Goal: Navigation & Orientation: Find specific page/section

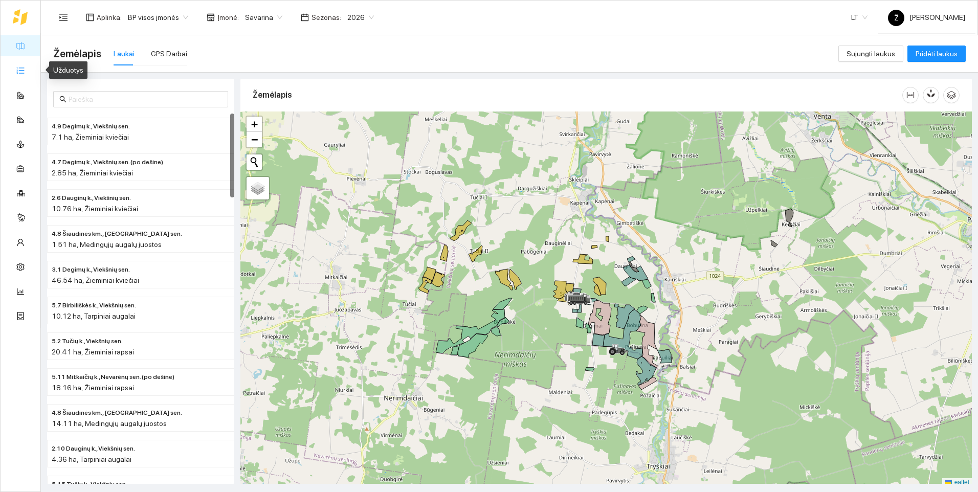
click at [30, 71] on link "Užduotys" at bounding box center [45, 70] width 30 height 8
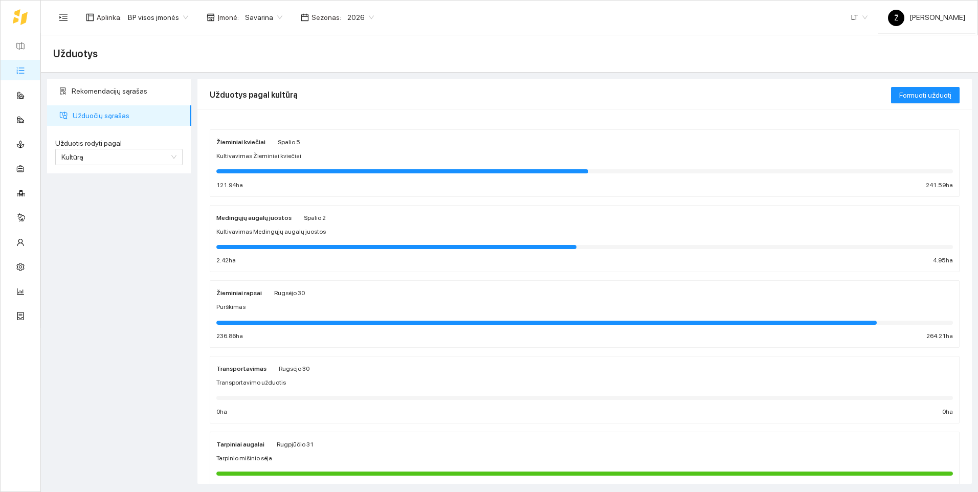
click at [294, 312] on div "Purškimas" at bounding box center [584, 307] width 737 height 10
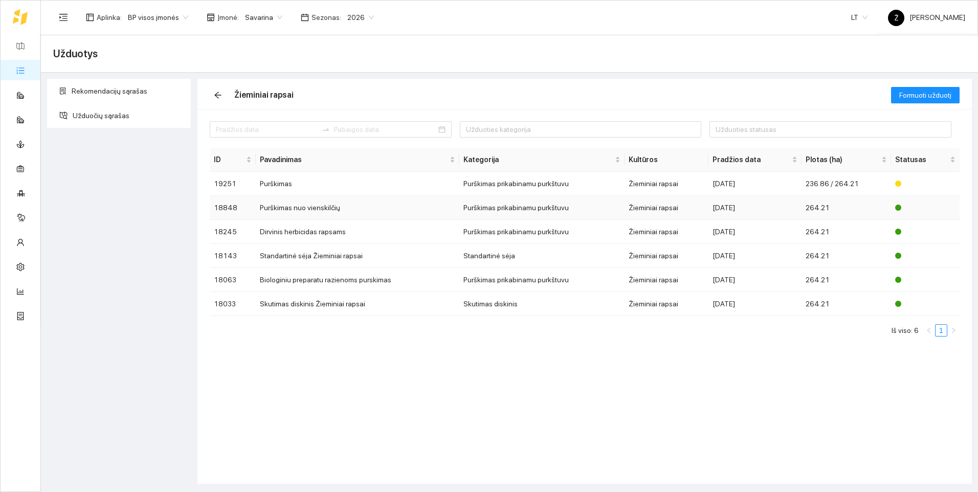
click at [327, 212] on td "Purškimas nuo vienskilčių" at bounding box center [357, 208] width 203 height 24
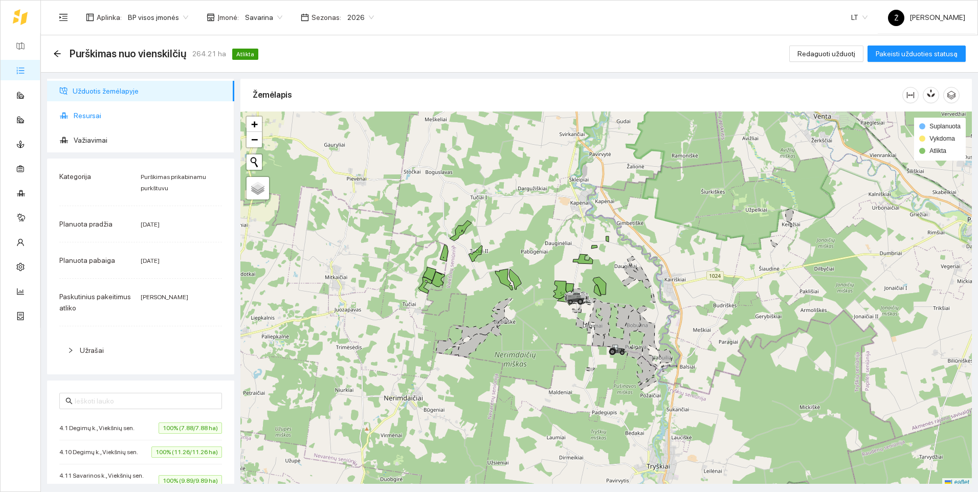
click at [96, 116] on span "Resursai" at bounding box center [150, 115] width 152 height 20
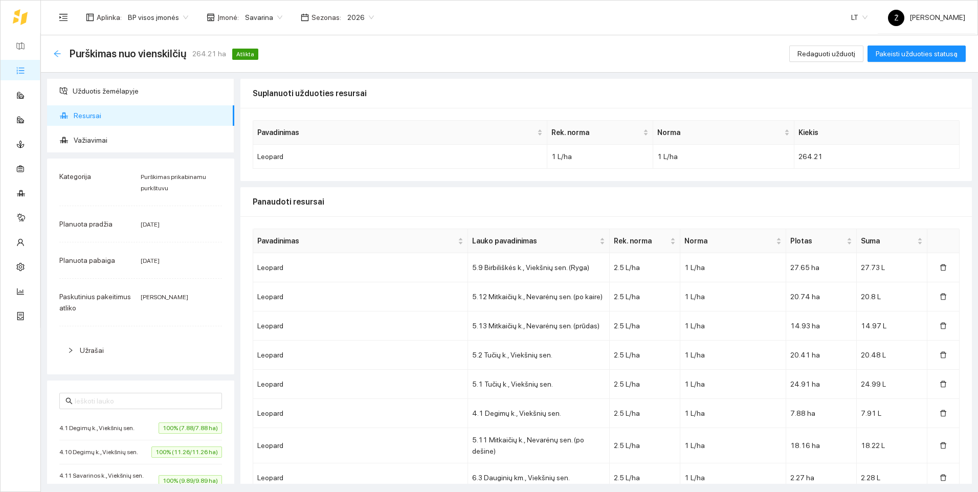
click at [57, 51] on icon "arrow-left" at bounding box center [57, 54] width 8 height 8
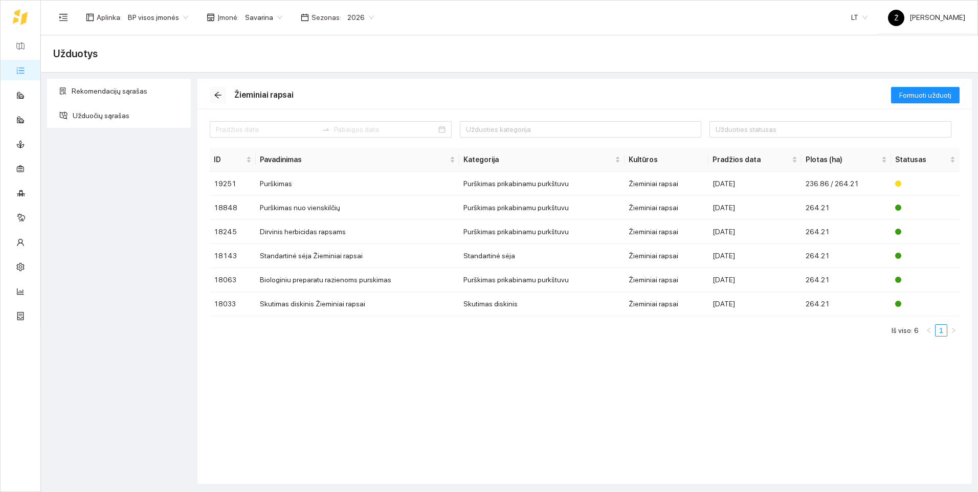
click at [216, 93] on icon "arrow-left" at bounding box center [218, 95] width 8 height 8
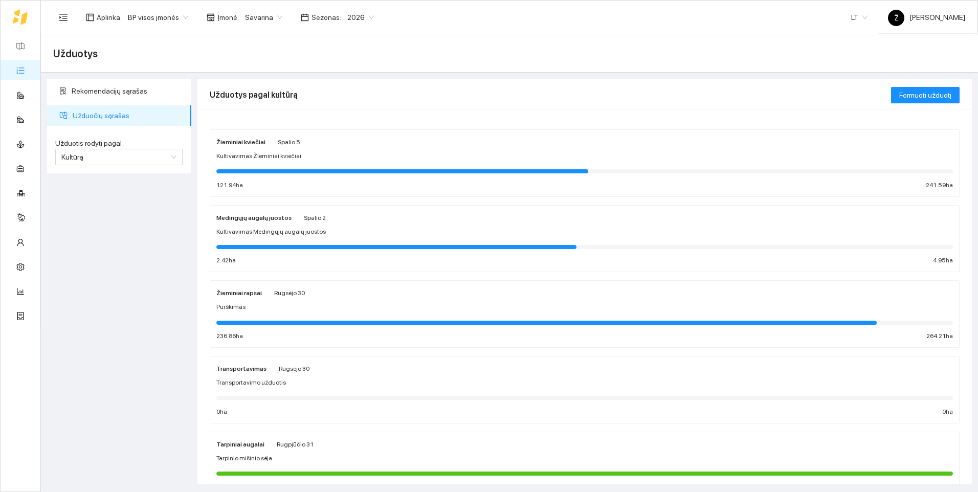
click at [262, 166] on div at bounding box center [584, 170] width 737 height 11
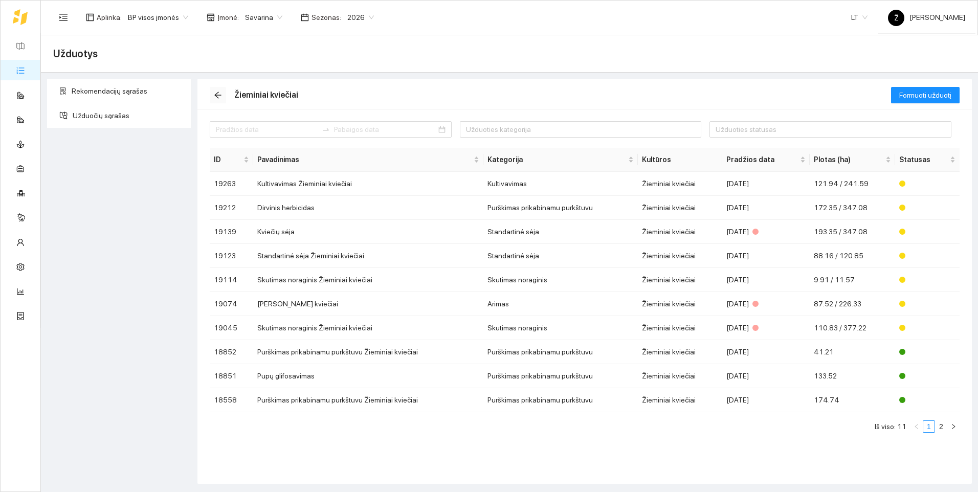
click at [216, 91] on icon "arrow-left" at bounding box center [218, 95] width 8 height 8
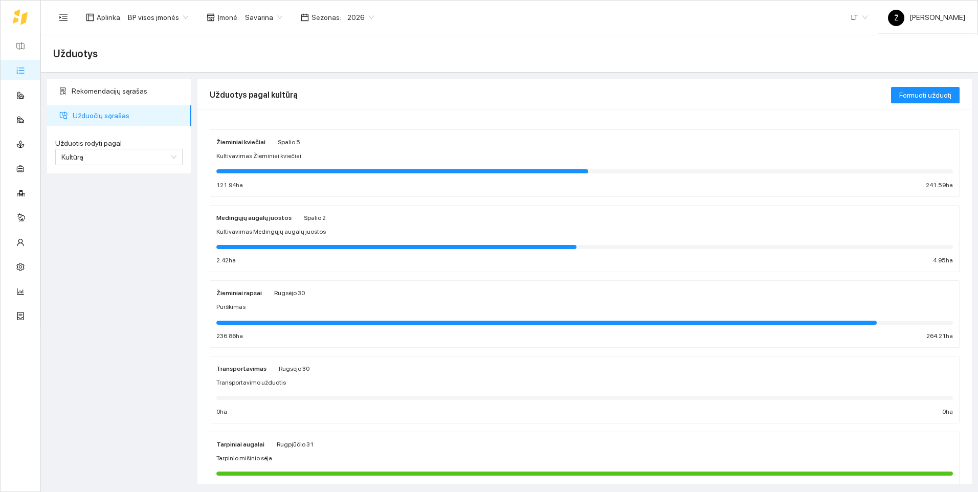
click at [275, 315] on div "Žieminiai rapsai Rugsėjo 30 Purškimas 236.86 ha 264.21 ha" at bounding box center [584, 314] width 737 height 54
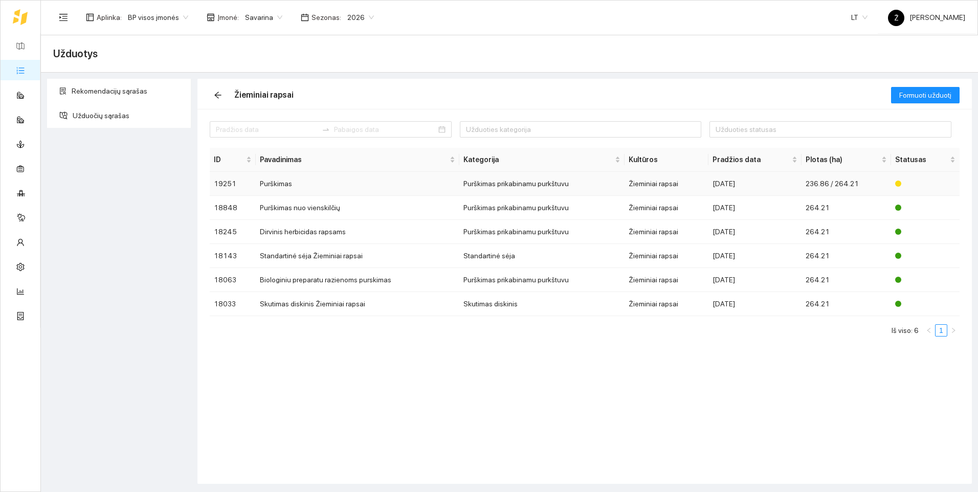
click at [288, 181] on td "Purškimas" at bounding box center [357, 184] width 203 height 24
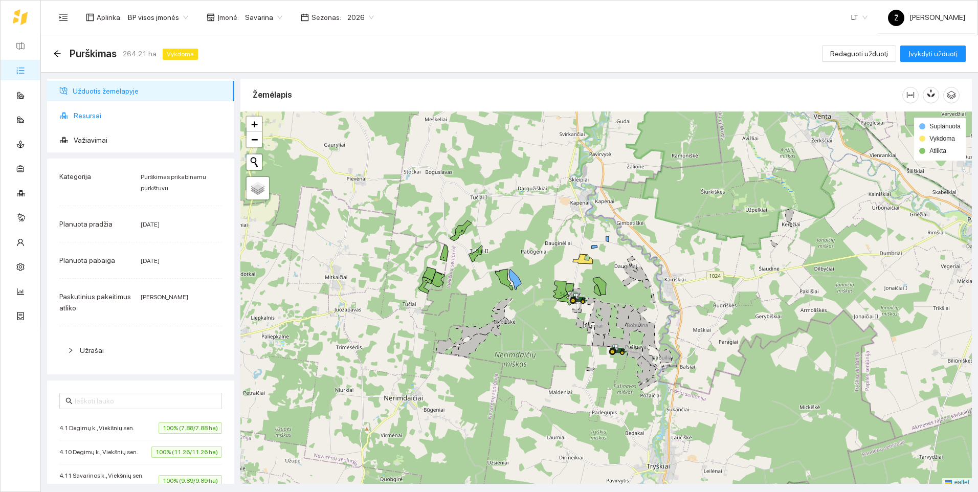
click at [75, 112] on span "Resursai" at bounding box center [150, 115] width 152 height 20
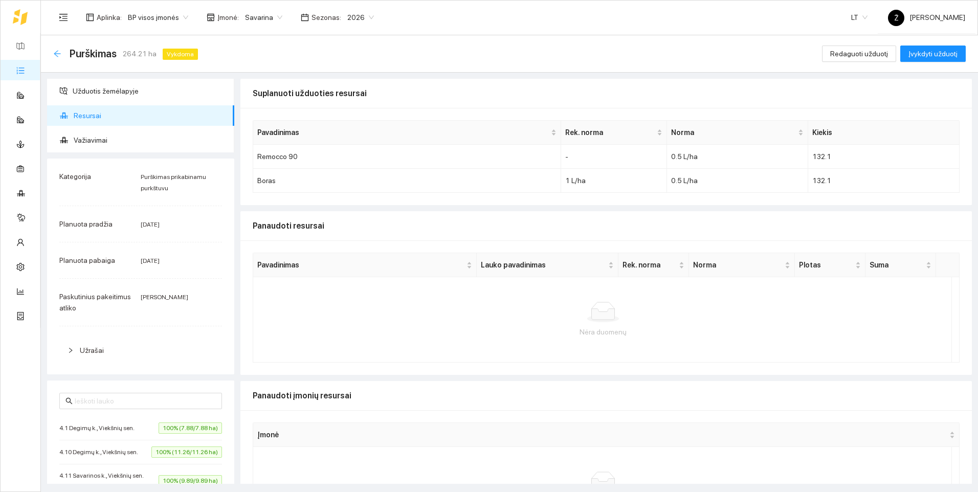
click at [60, 53] on icon "arrow-left" at bounding box center [57, 54] width 8 height 8
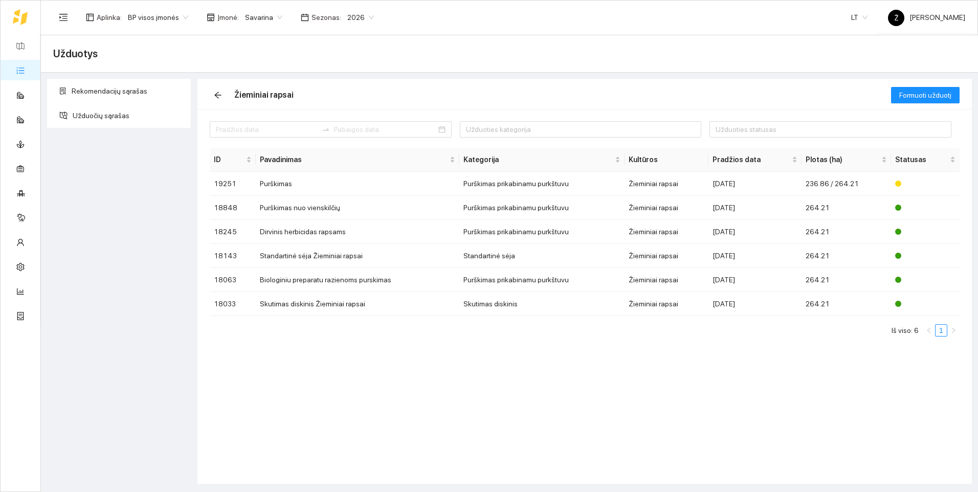
click at [269, 17] on span "Savarina" at bounding box center [263, 17] width 37 height 15
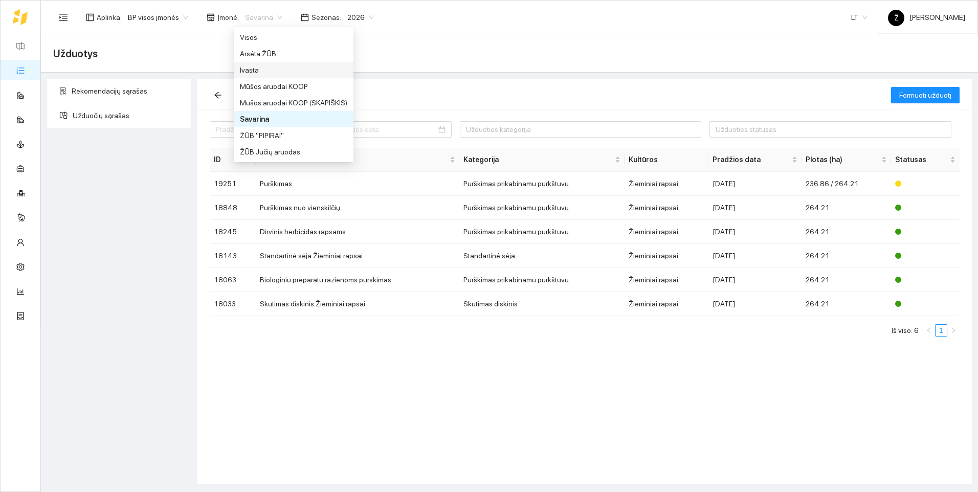
click at [281, 65] on div "Ivasta" at bounding box center [293, 69] width 107 height 11
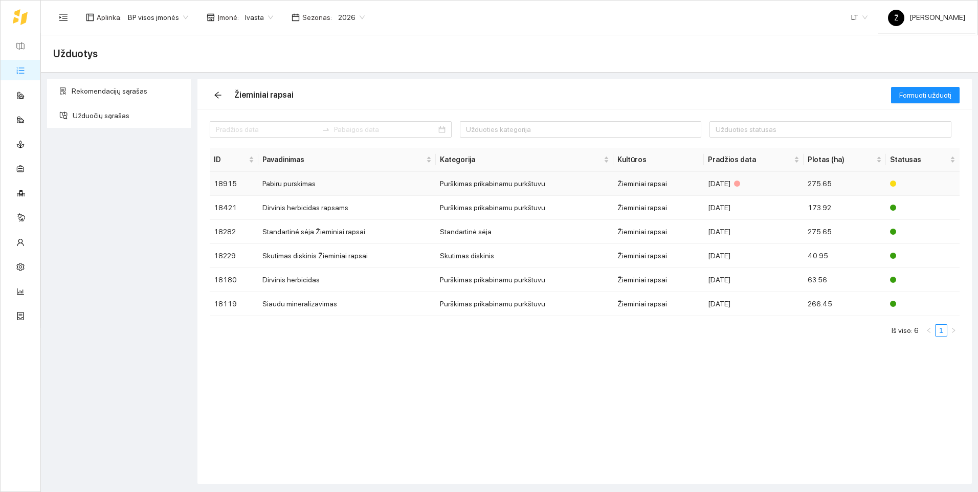
click at [288, 189] on td "Pabiru purskimas" at bounding box center [347, 184] width 178 height 24
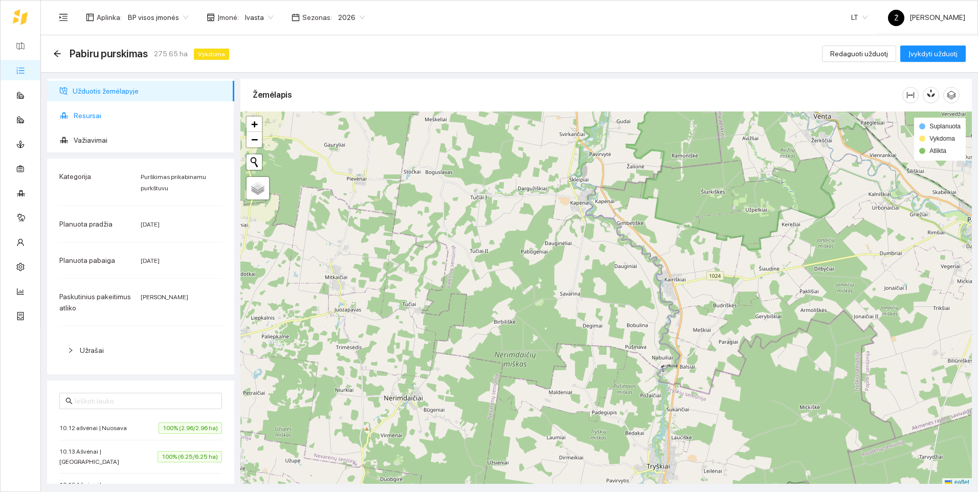
click at [93, 115] on span "Resursai" at bounding box center [150, 115] width 152 height 20
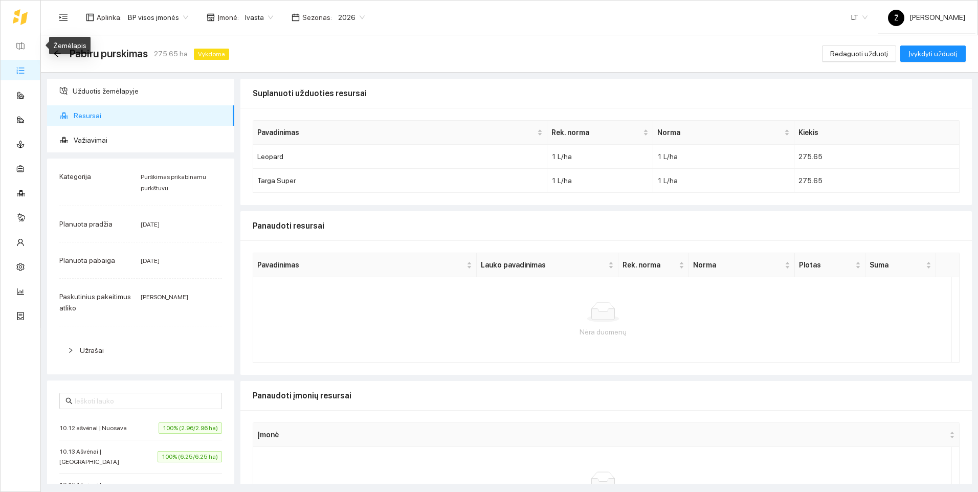
click at [53, 52] on div "Žemėlapis" at bounding box center [69, 45] width 41 height 17
click at [60, 56] on icon "arrow-left" at bounding box center [57, 54] width 8 height 8
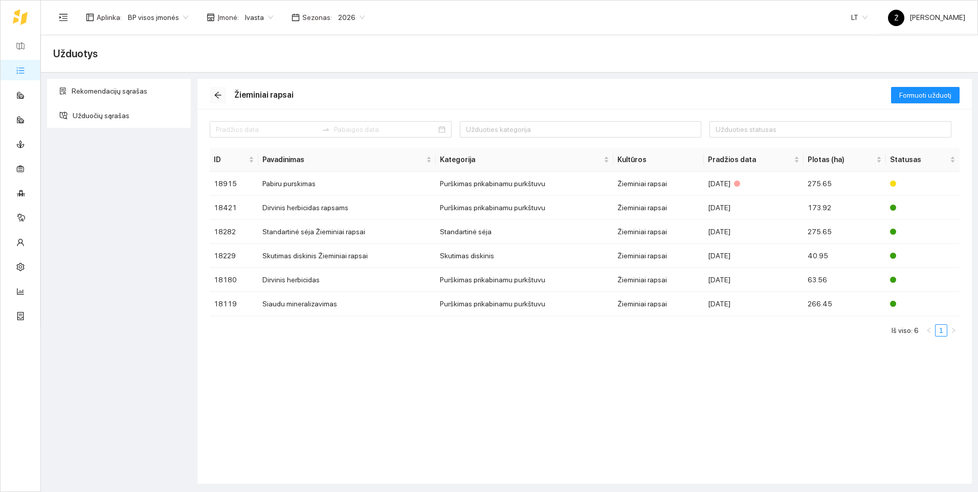
click at [217, 94] on icon "arrow-left" at bounding box center [217, 95] width 7 height 7
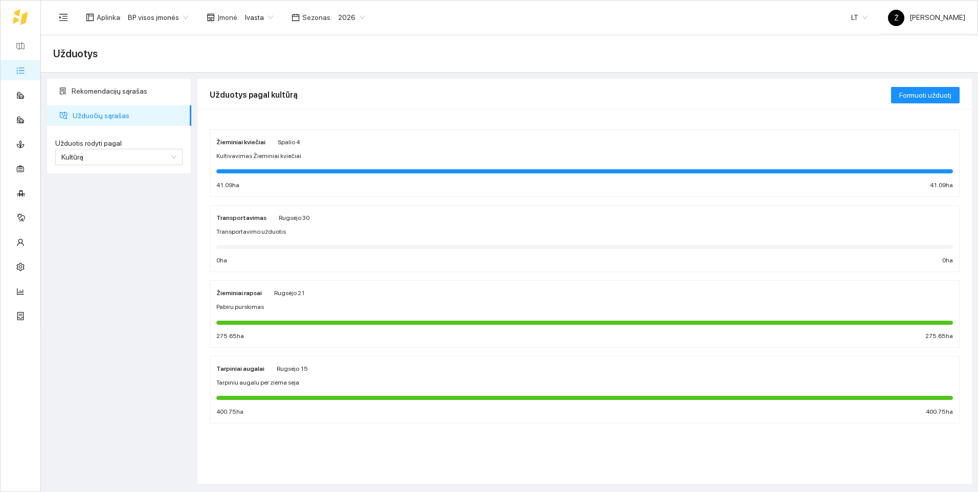
click at [290, 302] on div "Pabiru purskimas" at bounding box center [584, 307] width 737 height 10
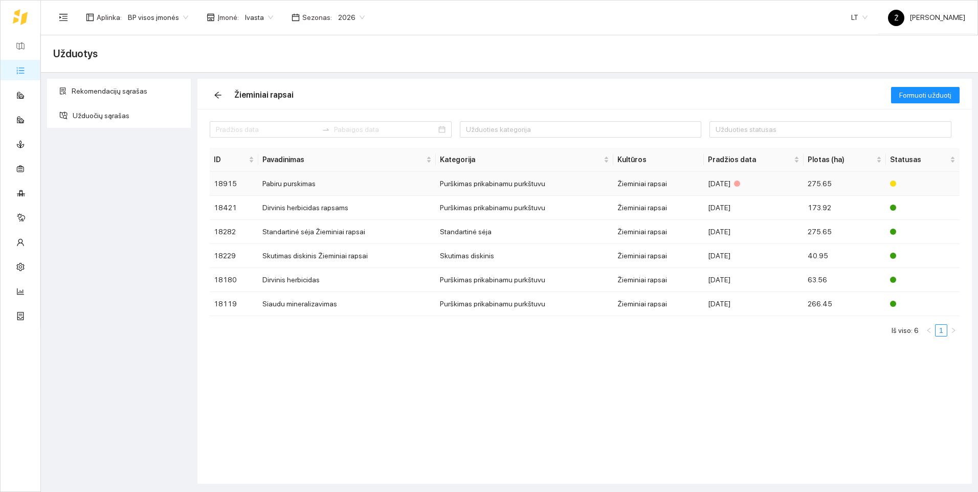
click at [307, 184] on td "Pabiru purskimas" at bounding box center [347, 184] width 178 height 24
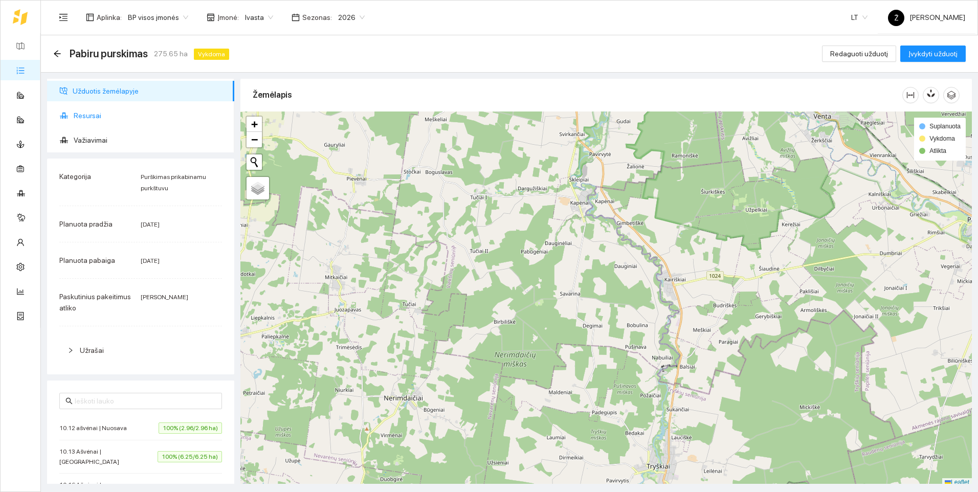
click at [100, 116] on span "Resursai" at bounding box center [150, 115] width 152 height 20
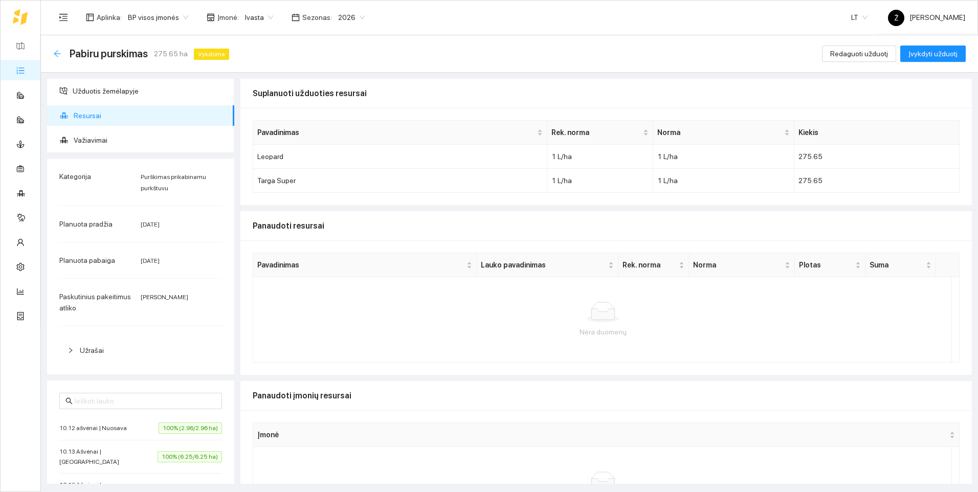
click at [57, 50] on icon "arrow-left" at bounding box center [57, 54] width 8 height 8
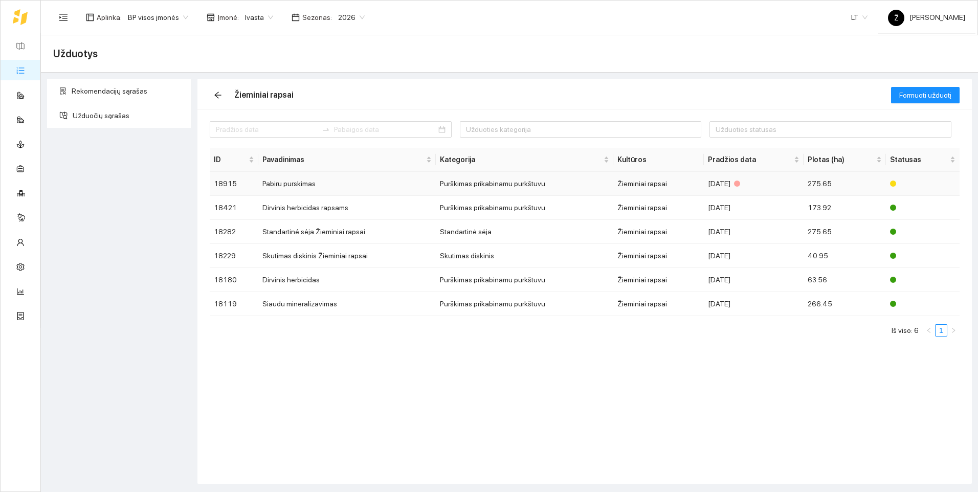
click at [249, 188] on td "18915" at bounding box center [234, 184] width 49 height 24
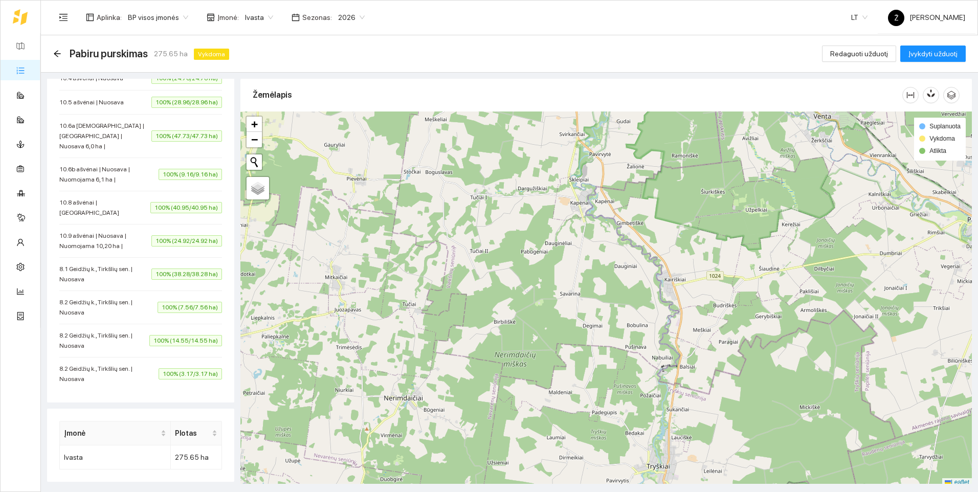
scroll to position [531, 0]
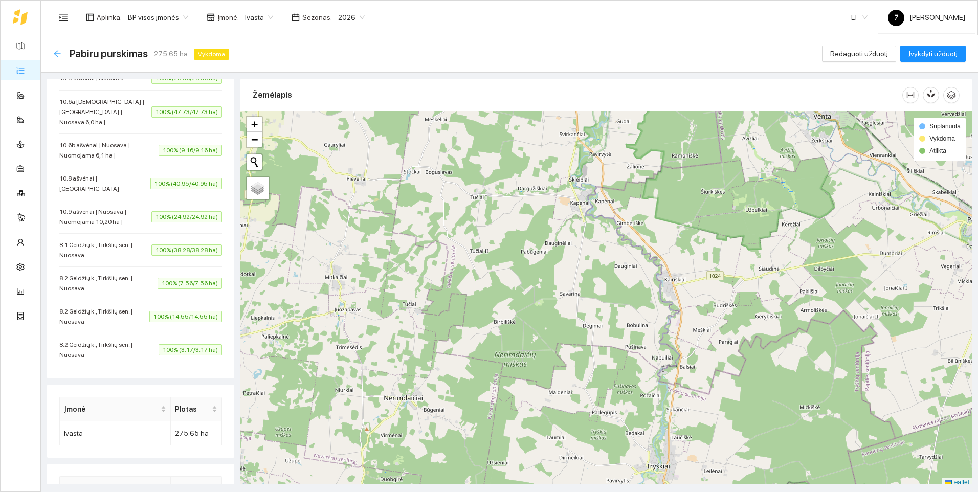
click at [57, 53] on icon "arrow-left" at bounding box center [57, 54] width 8 height 8
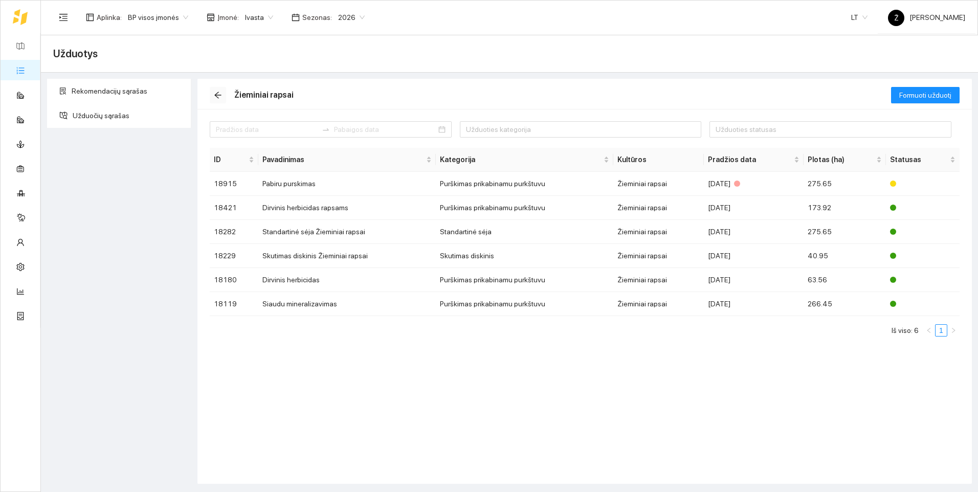
click at [216, 98] on icon "arrow-left" at bounding box center [218, 95] width 8 height 8
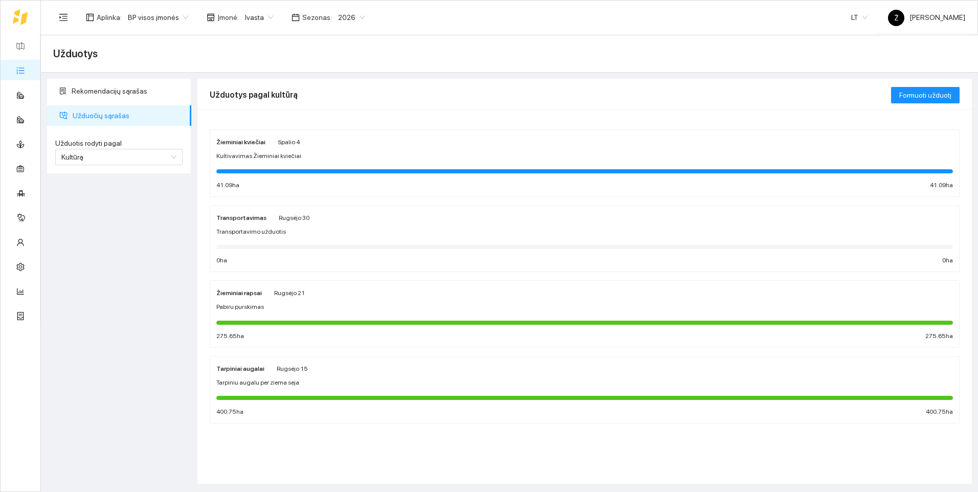
click at [266, 392] on div at bounding box center [584, 397] width 737 height 11
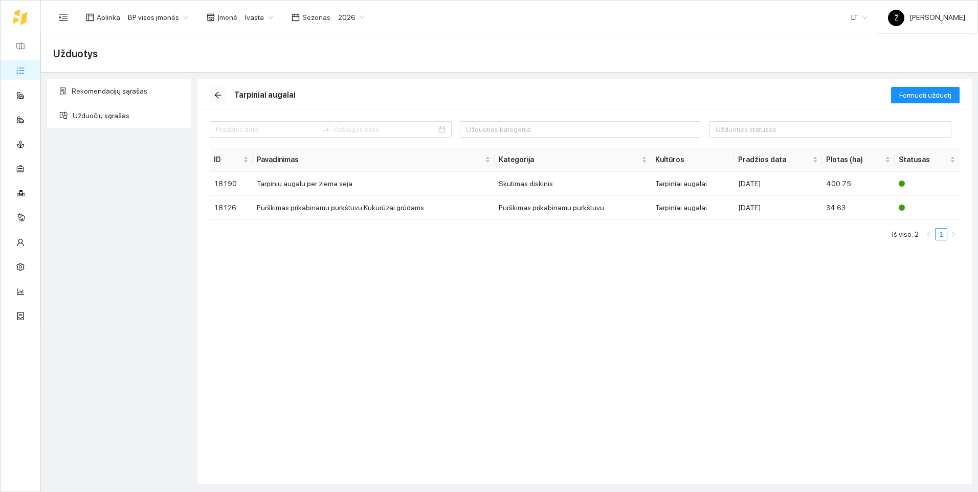
click at [219, 93] on icon "arrow-left" at bounding box center [218, 95] width 8 height 8
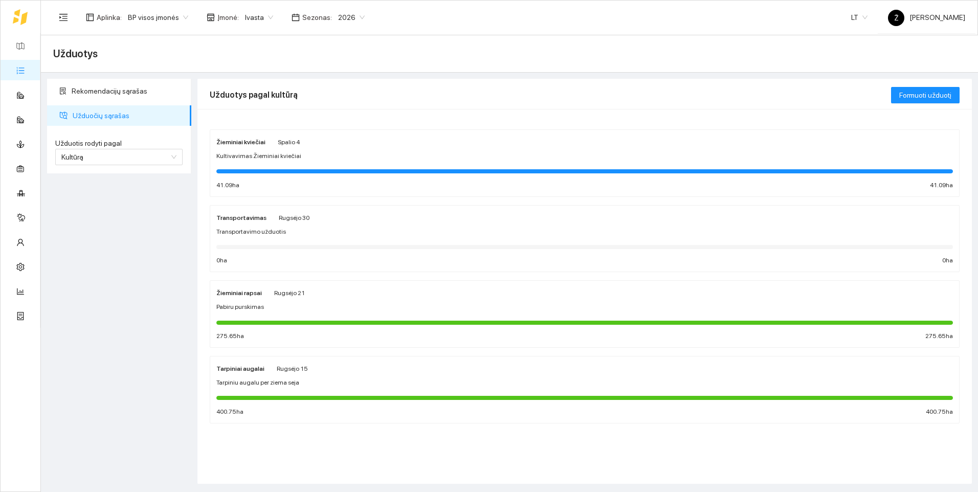
click at [264, 16] on span "Ivasta" at bounding box center [259, 17] width 28 height 15
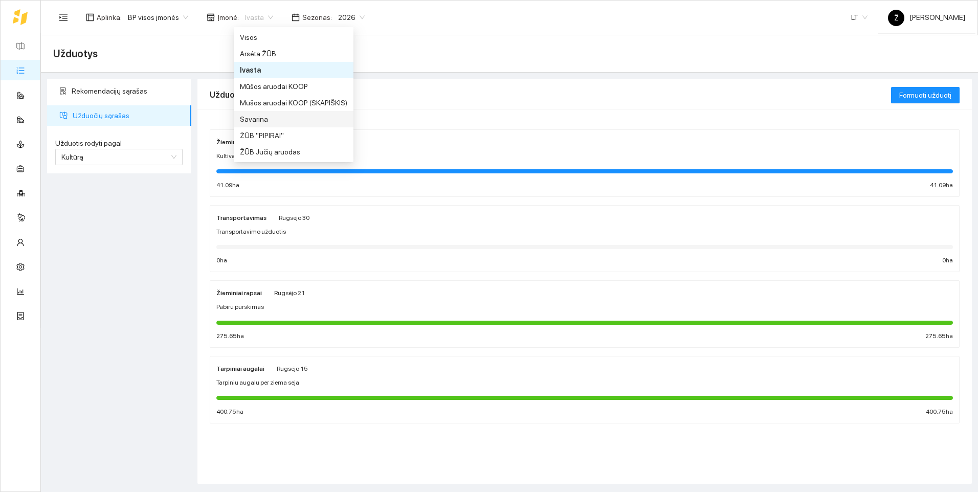
click at [273, 118] on div "Savarina" at bounding box center [293, 119] width 107 height 11
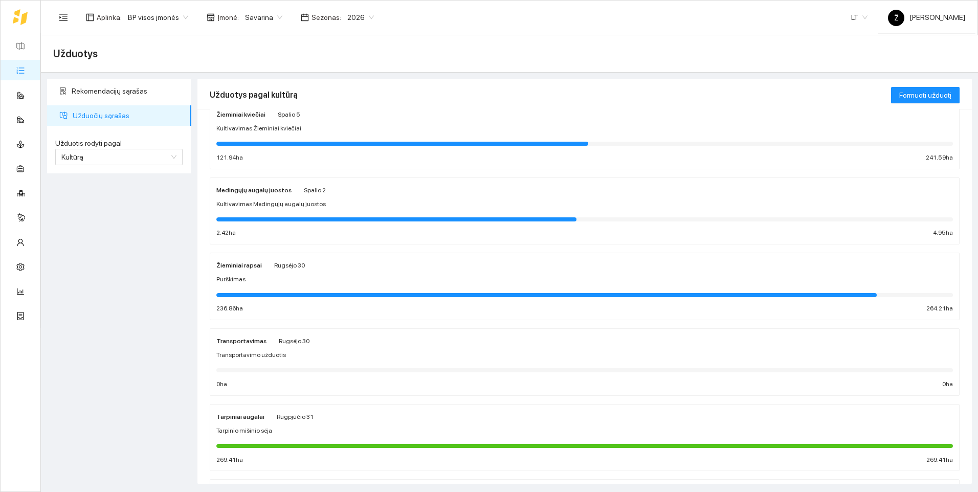
scroll to position [51, 0]
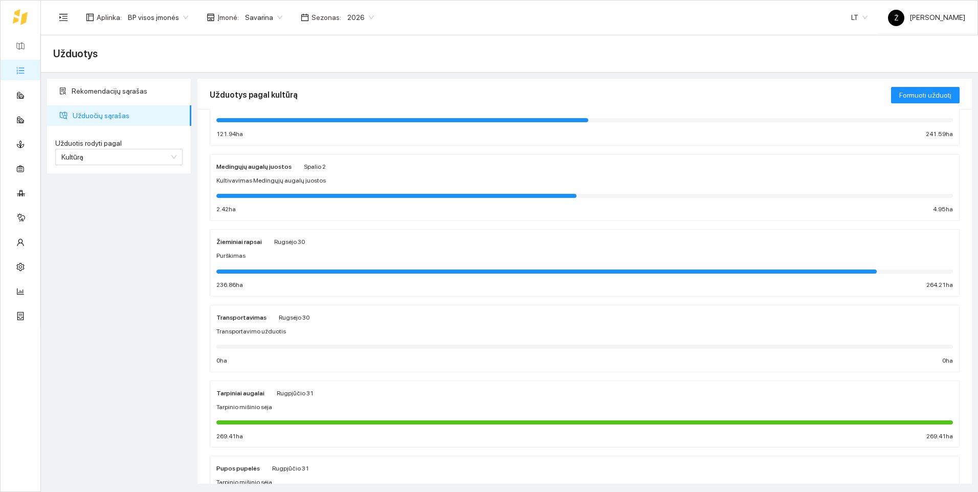
click at [295, 263] on div "Žieminiai rapsai Rugsėjo 30 Purškimas 236.86 ha 264.21 ha" at bounding box center [584, 263] width 737 height 54
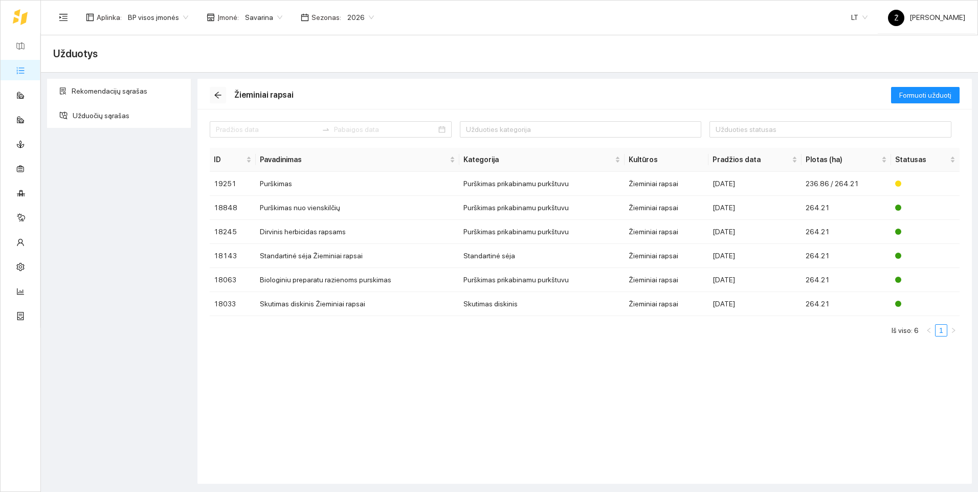
click at [220, 95] on icon "arrow-left" at bounding box center [218, 95] width 8 height 8
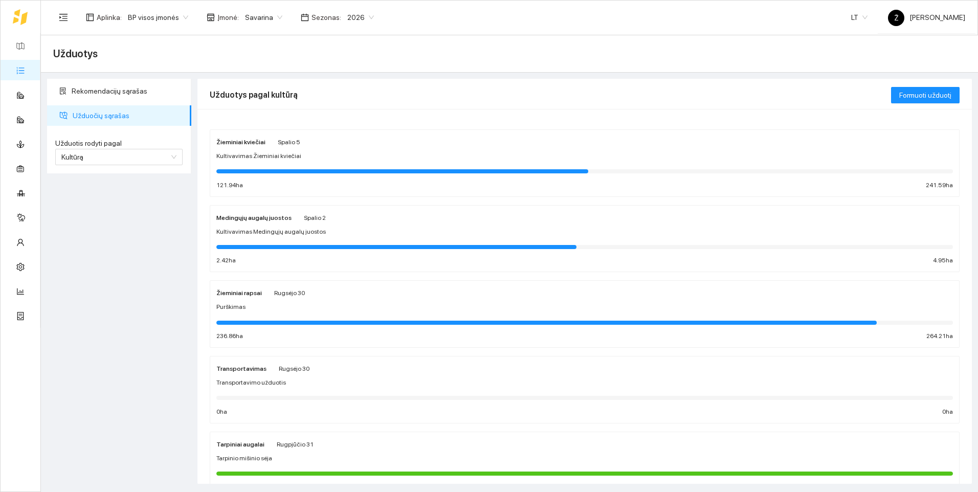
click at [261, 246] on div at bounding box center [396, 247] width 360 height 4
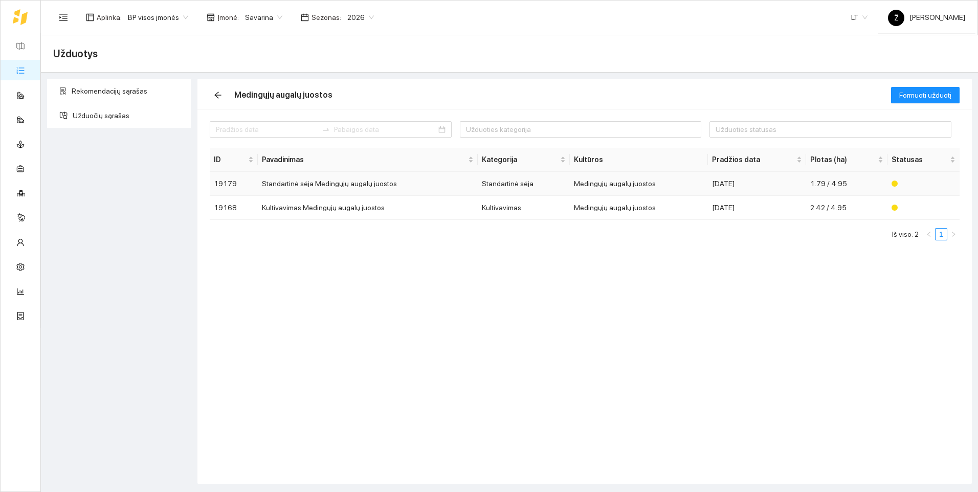
click at [306, 185] on td "Standartinė sėja Medingųjų augalų juostos" at bounding box center [368, 184] width 220 height 24
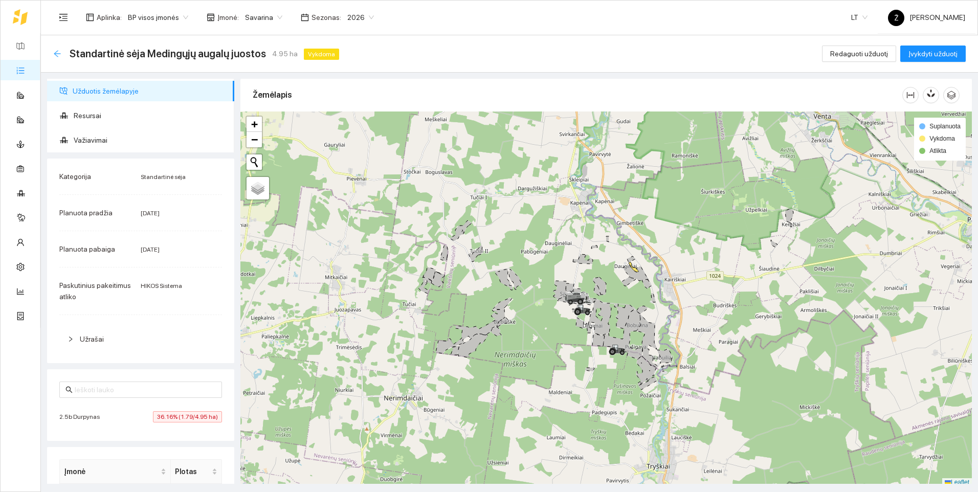
click at [58, 52] on icon "arrow-left" at bounding box center [57, 54] width 8 height 8
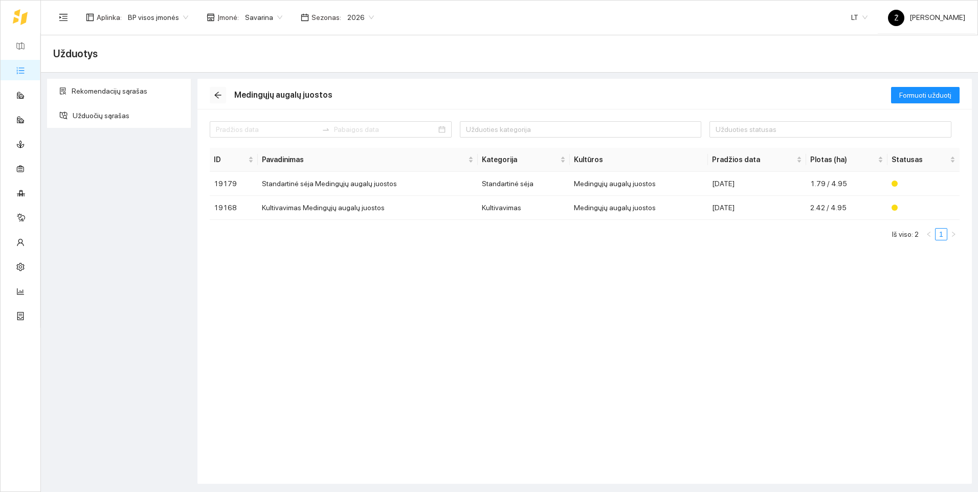
click at [217, 94] on icon "arrow-left" at bounding box center [217, 95] width 7 height 7
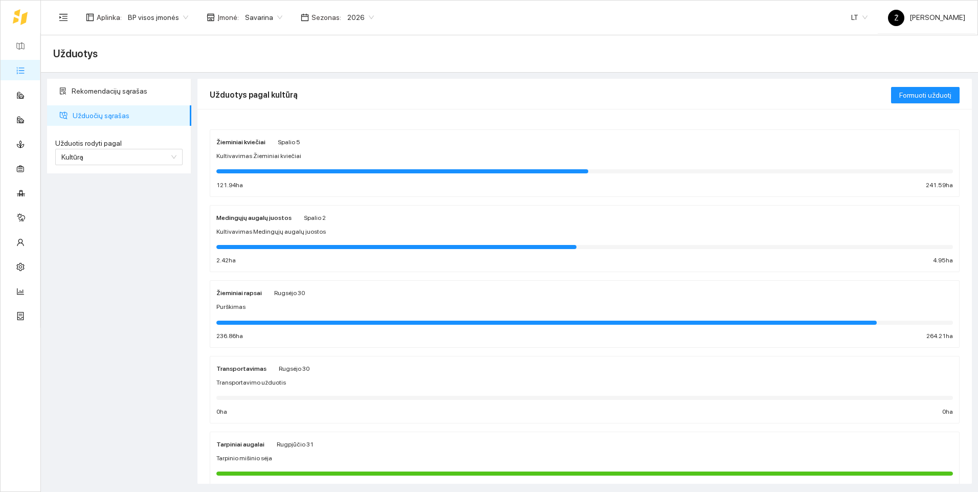
click at [254, 161] on span "Kultivavimas Žieminiai kviečiai" at bounding box center [258, 156] width 85 height 10
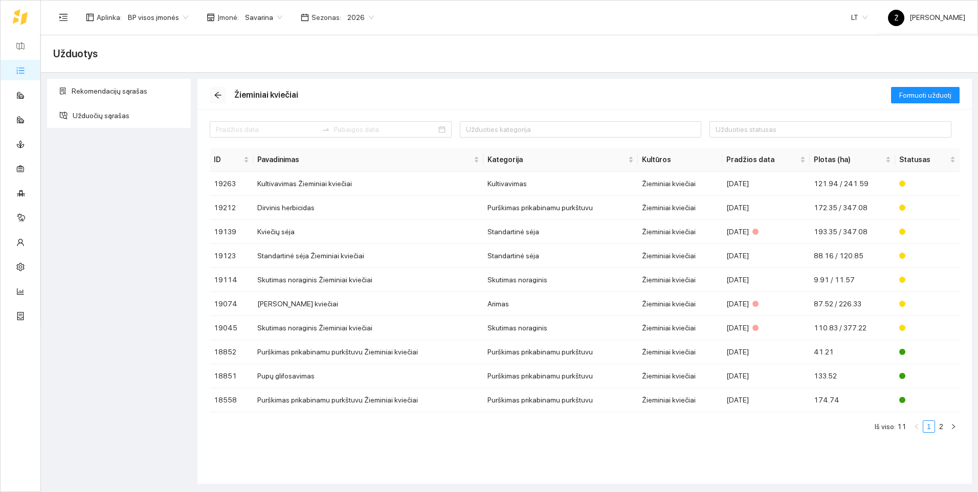
click at [216, 96] on icon "arrow-left" at bounding box center [218, 95] width 8 height 8
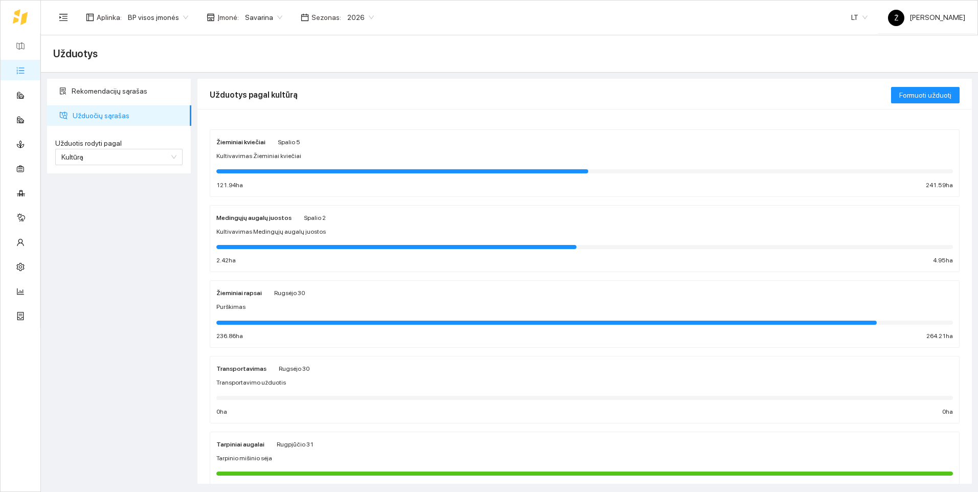
click at [341, 296] on div "Žieminiai rapsai Rugsėjo 30" at bounding box center [584, 292] width 737 height 11
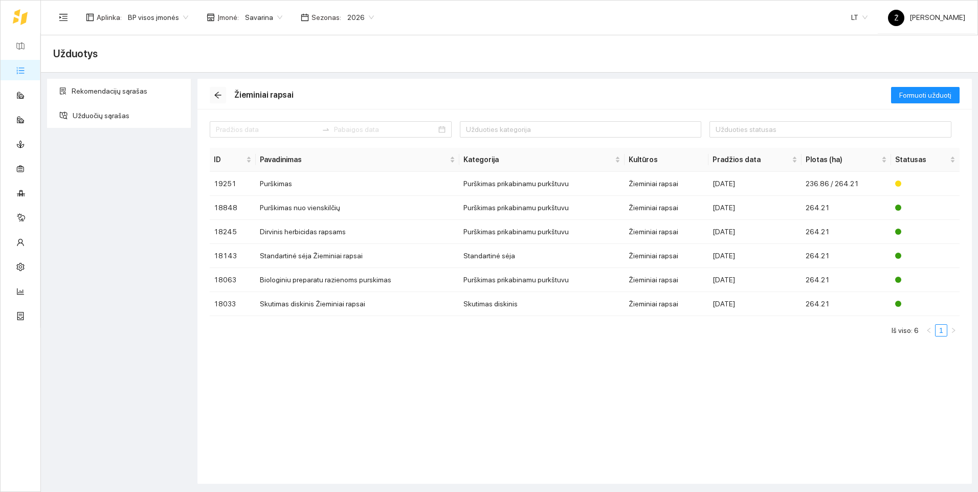
click at [216, 97] on icon "arrow-left" at bounding box center [218, 95] width 8 height 8
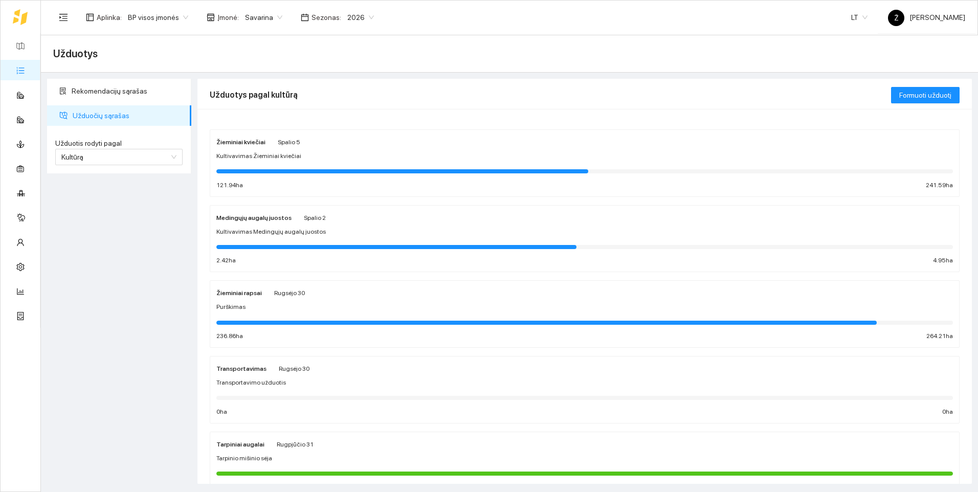
click at [248, 154] on span "Kultivavimas Žieminiai kviečiai" at bounding box center [258, 156] width 85 height 10
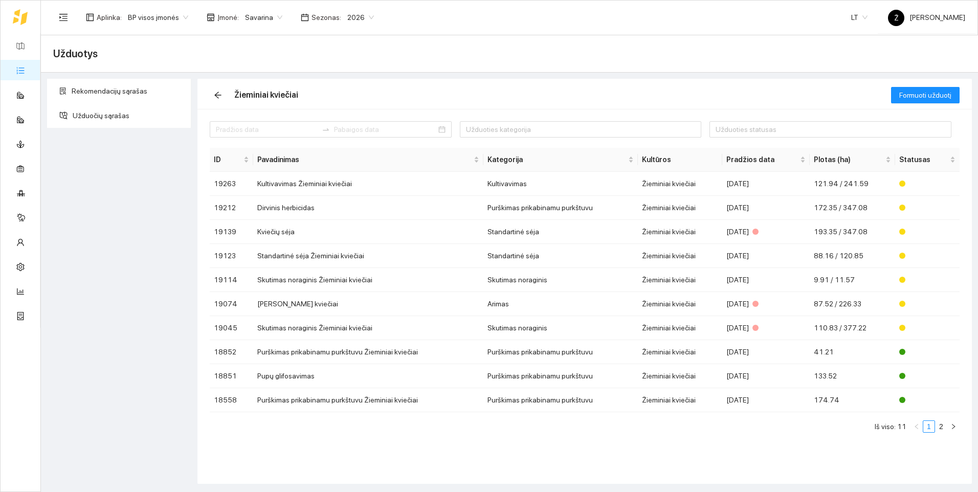
click at [268, 15] on span "Savarina" at bounding box center [263, 17] width 37 height 15
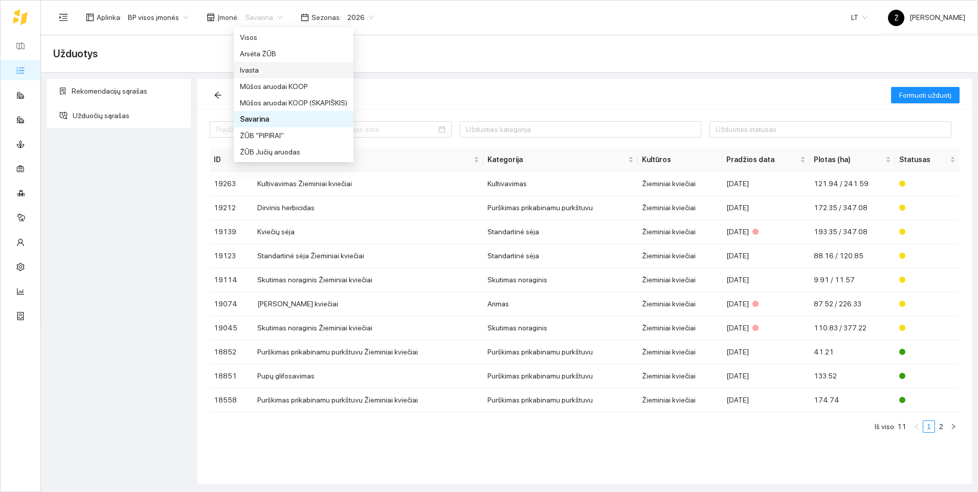
click at [259, 72] on div "Ivasta" at bounding box center [293, 69] width 107 height 11
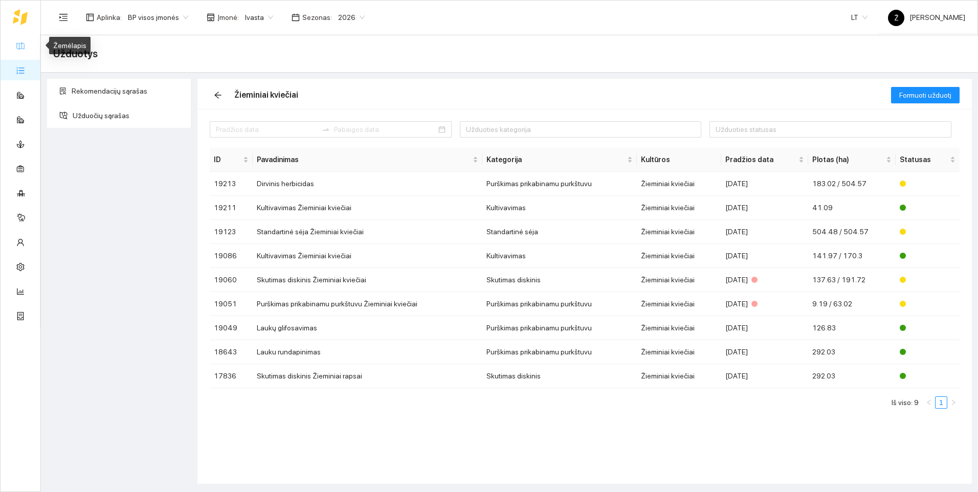
click at [30, 42] on link "Žemėlapis" at bounding box center [46, 45] width 33 height 8
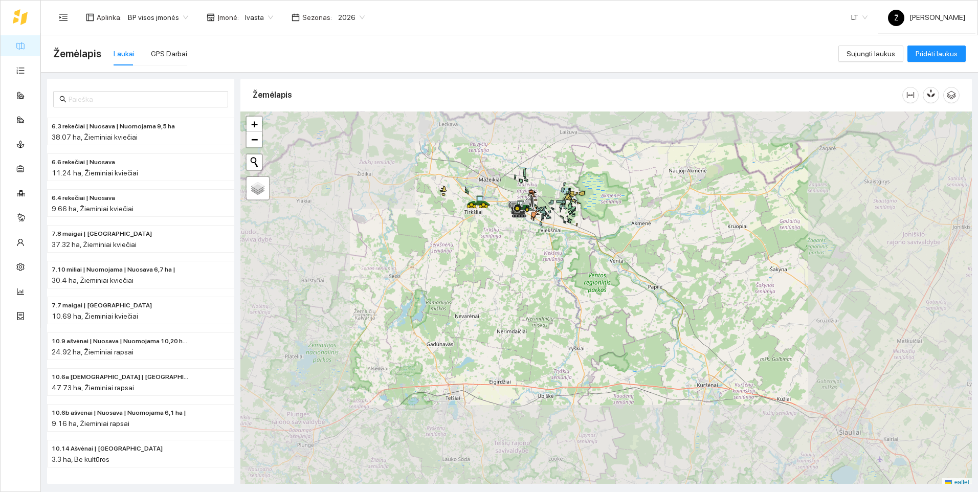
scroll to position [3, 0]
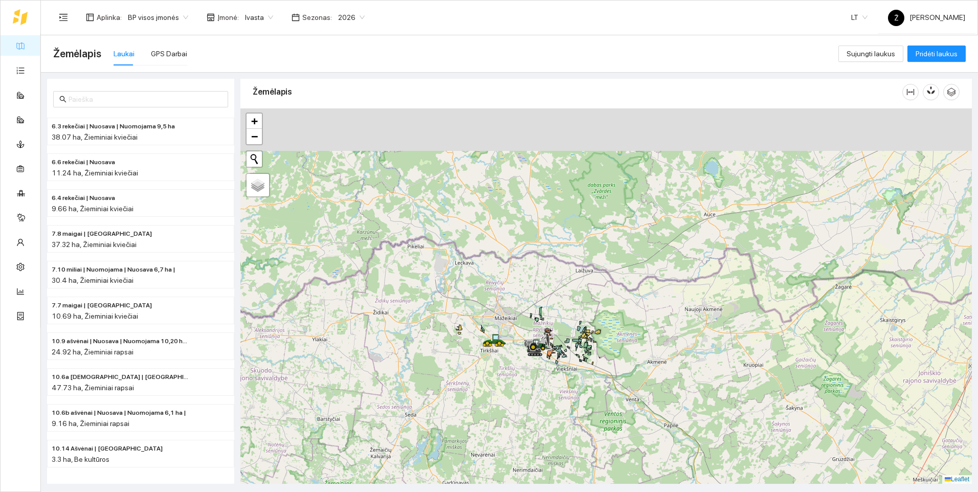
drag, startPoint x: 565, startPoint y: 241, endPoint x: 581, endPoint y: 384, distance: 143.7
click at [581, 384] on div at bounding box center [606, 295] width 732 height 375
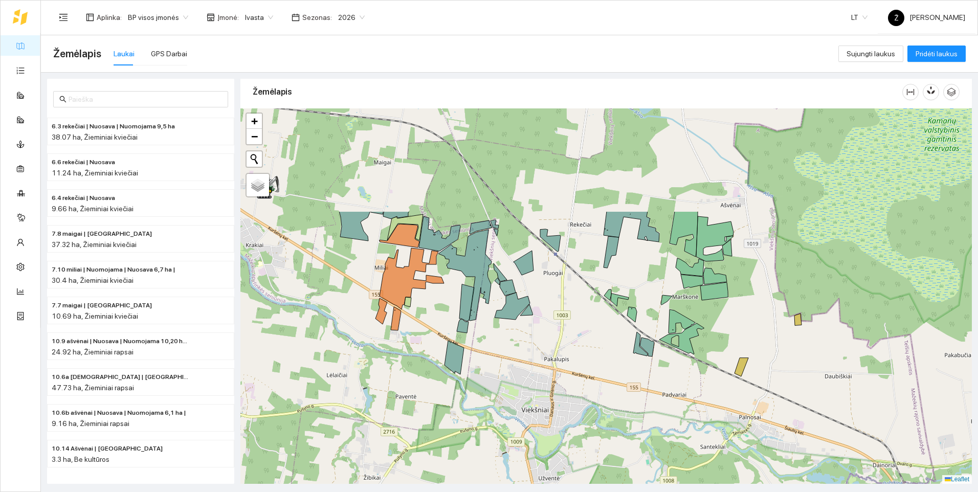
drag, startPoint x: 541, startPoint y: 275, endPoint x: 605, endPoint y: 416, distance: 154.3
click at [605, 416] on div at bounding box center [606, 295] width 732 height 375
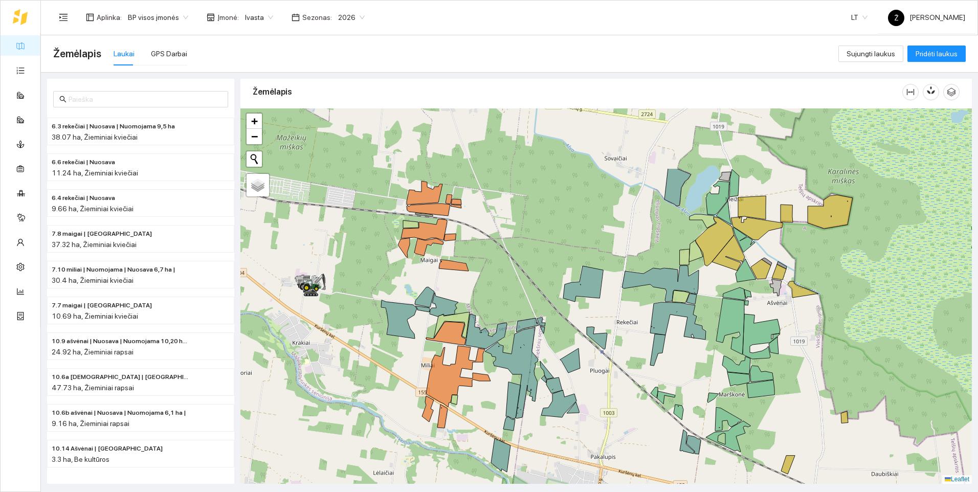
drag, startPoint x: 605, startPoint y: 412, endPoint x: 652, endPoint y: 510, distance: 108.2
click at [652, 492] on html "Žemėlapis Užduotys Panaudoti resursai Sandėlis Kultūros Įmonės Inventorius Mete…" at bounding box center [489, 246] width 978 height 492
click at [929, 94] on icon "button" at bounding box center [929, 92] width 4 height 4
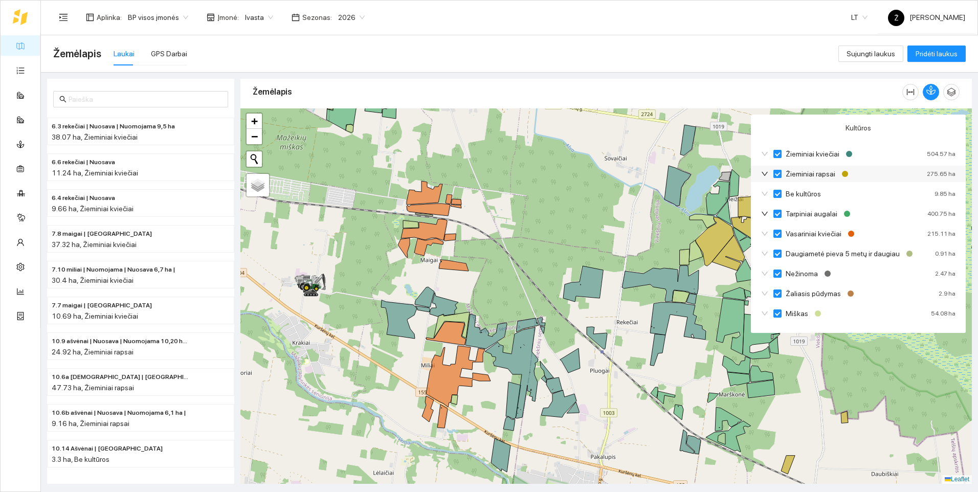
click at [778, 173] on input "Žieminiai rapsai" at bounding box center [778, 174] width 8 height 8
checkbox input "true"
checkbox input "false"
click at [778, 173] on input "Žieminiai rapsai" at bounding box center [778, 174] width 8 height 8
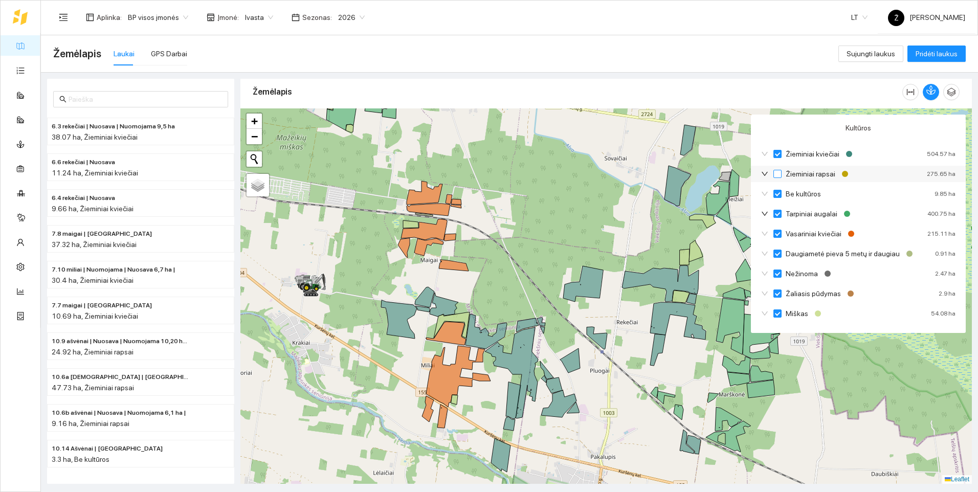
checkbox input "true"
click at [781, 151] on input "Žieminiai kviečiai" at bounding box center [778, 154] width 8 height 8
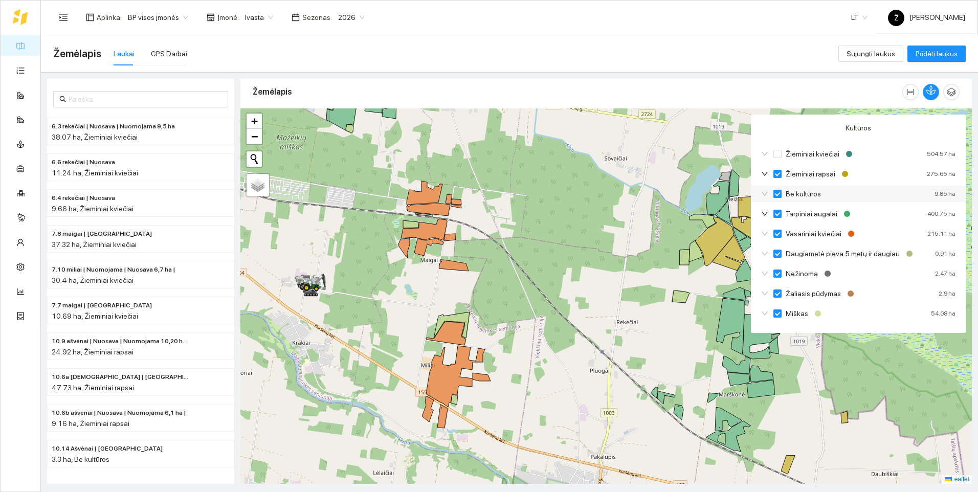
click at [779, 192] on input "Be kultūros" at bounding box center [778, 194] width 8 height 8
checkbox input "false"
click at [774, 215] on input "Tarpiniai augalai" at bounding box center [778, 214] width 8 height 8
checkbox input "false"
checkbox input "true"
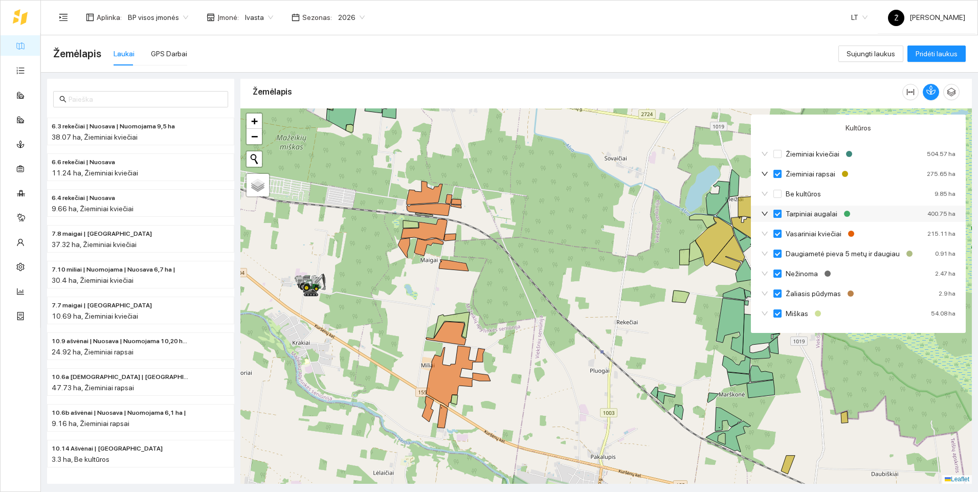
checkbox input "false"
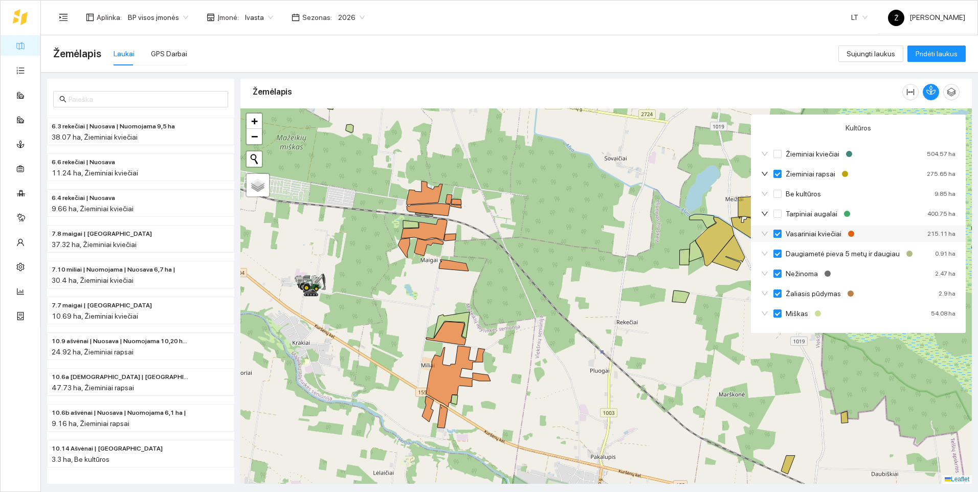
click at [776, 228] on label "Vasariniai kviečiai" at bounding box center [810, 233] width 72 height 11
click at [776, 230] on input "Vasariniai kviečiai" at bounding box center [778, 234] width 8 height 8
checkbox input "false"
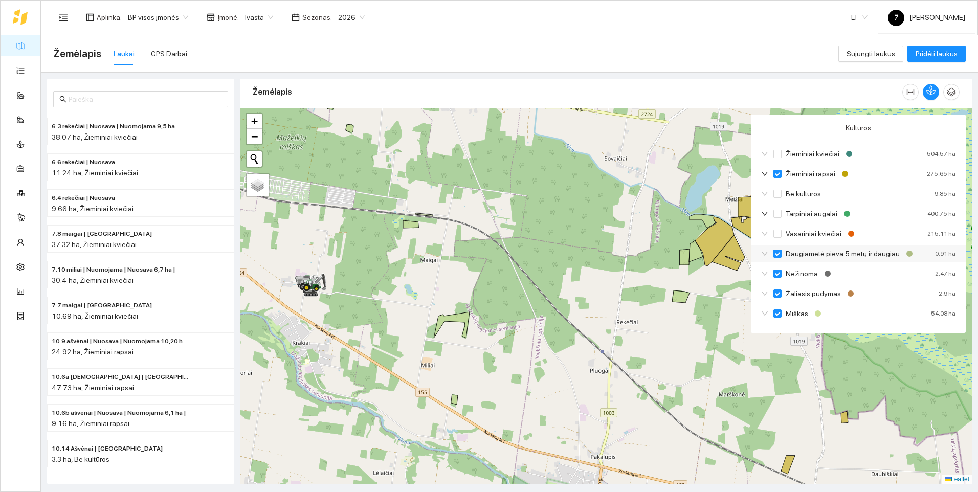
click at [780, 249] on label "Daugiametė pieva 5 metų ir daugiau" at bounding box center [839, 253] width 130 height 11
drag, startPoint x: 780, startPoint y: 249, endPoint x: 775, endPoint y: 252, distance: 5.7
click at [775, 252] on input "Daugiametė pieva 5 metų ir daugiau" at bounding box center [778, 254] width 8 height 8
checkbox input "false"
click at [779, 274] on input "Nežinoma" at bounding box center [778, 274] width 8 height 8
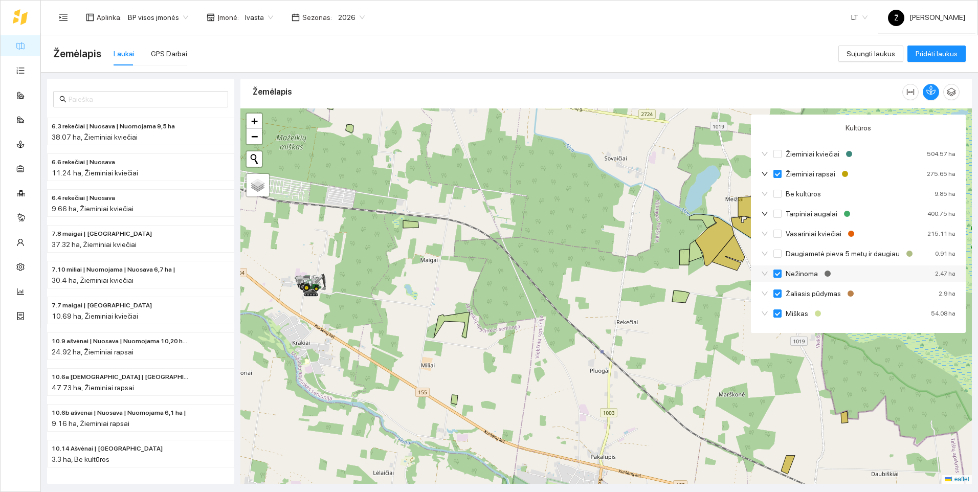
checkbox input "false"
click at [776, 293] on input "Žaliasis pūdymas" at bounding box center [778, 294] width 8 height 8
checkbox input "false"
click at [774, 310] on input "Miškas" at bounding box center [778, 314] width 8 height 8
checkbox input "false"
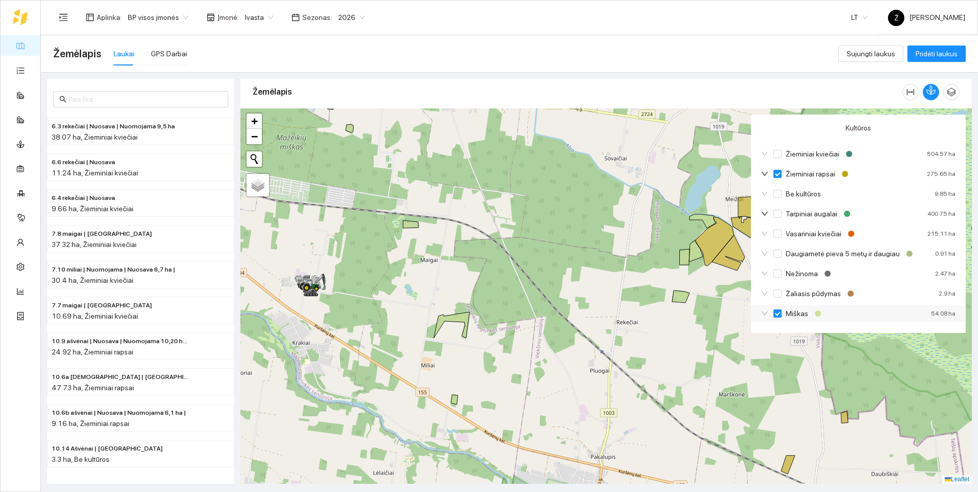
checkbox input "true"
click at [781, 154] on input "Žieminiai kviečiai" at bounding box center [778, 154] width 8 height 8
checkbox input "false"
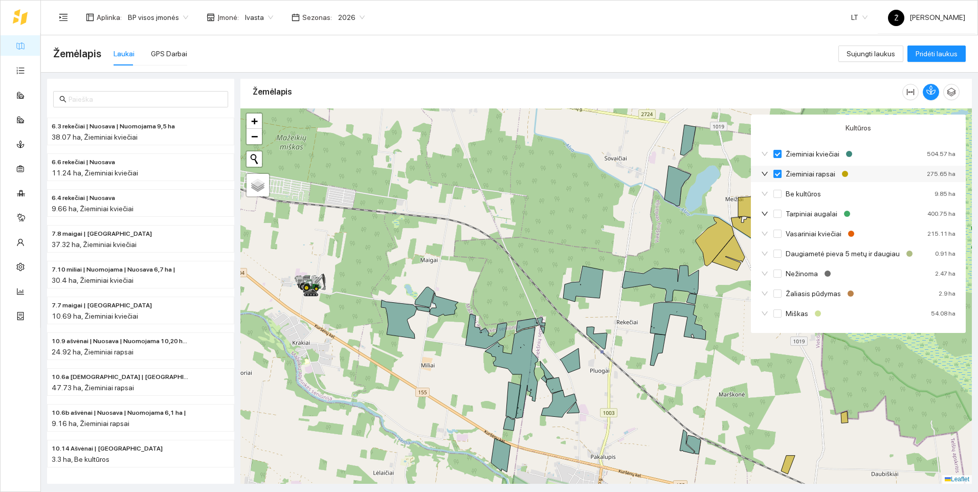
click at [774, 174] on input "Žieminiai rapsai" at bounding box center [778, 174] width 8 height 8
checkbox input "true"
checkbox input "false"
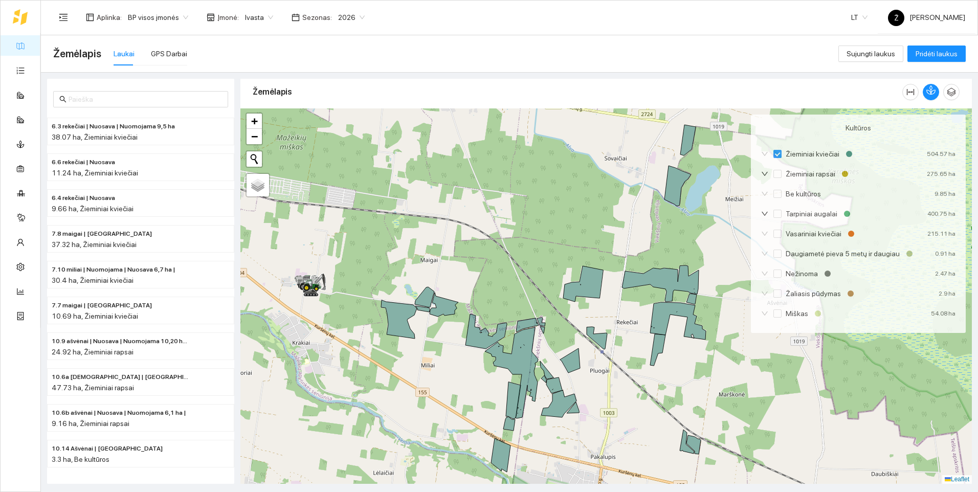
click at [726, 187] on div at bounding box center [606, 295] width 732 height 375
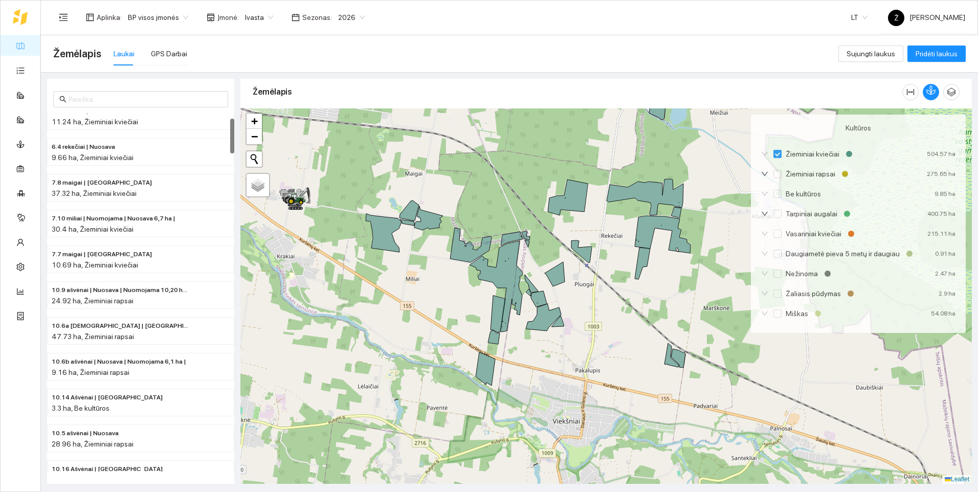
drag, startPoint x: 481, startPoint y: 266, endPoint x: 466, endPoint y: 180, distance: 87.3
click at [466, 180] on div at bounding box center [606, 295] width 732 height 375
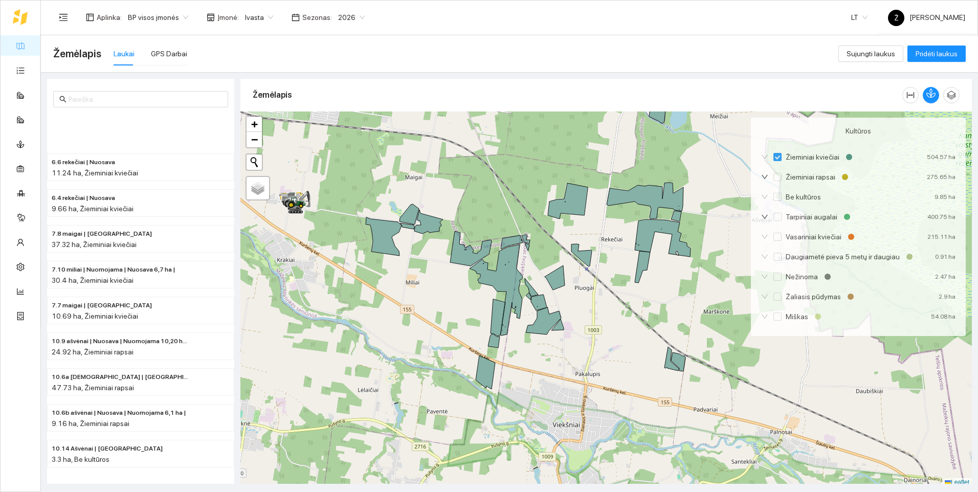
scroll to position [3, 0]
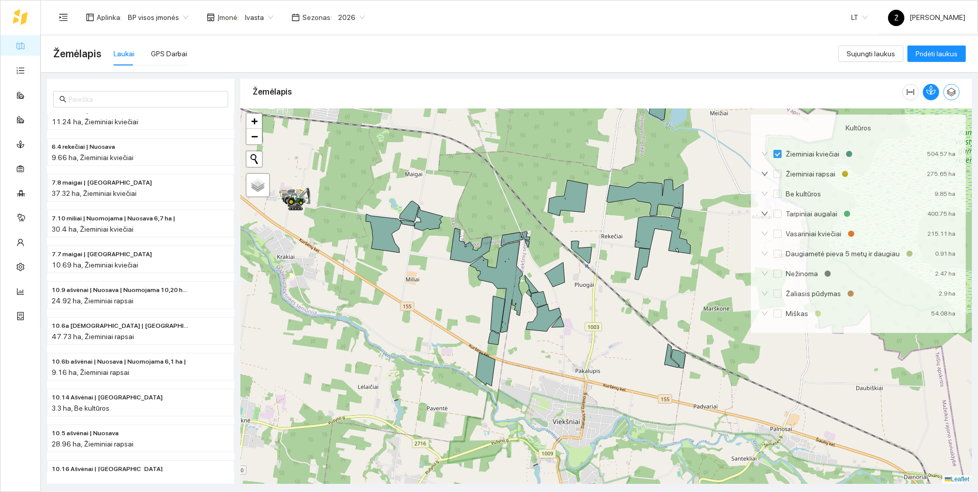
click at [954, 94] on icon "button" at bounding box center [951, 91] width 9 height 9
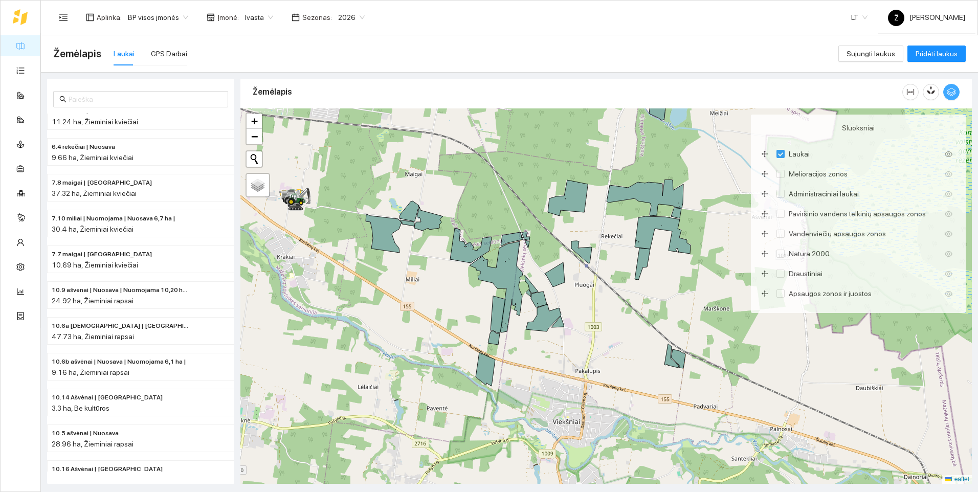
click at [954, 94] on icon "button" at bounding box center [951, 91] width 9 height 9
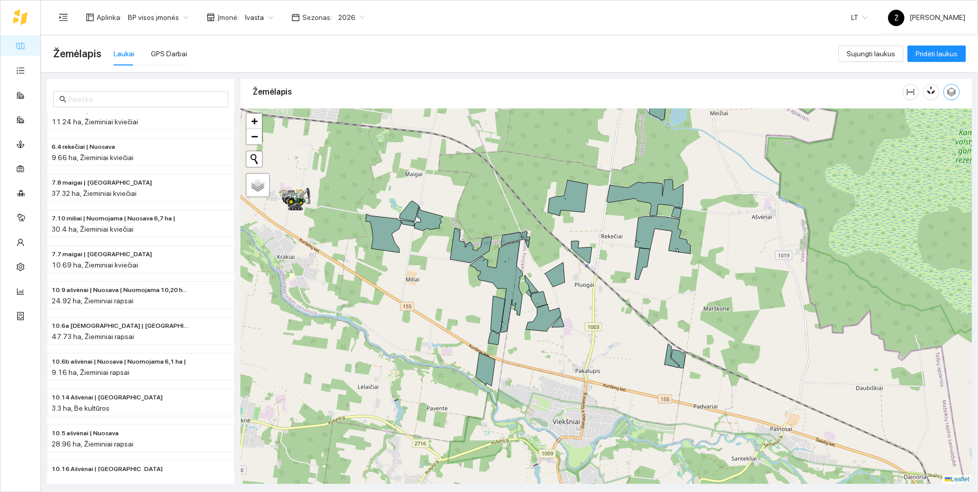
click at [257, 18] on span "Ivasta" at bounding box center [259, 17] width 28 height 15
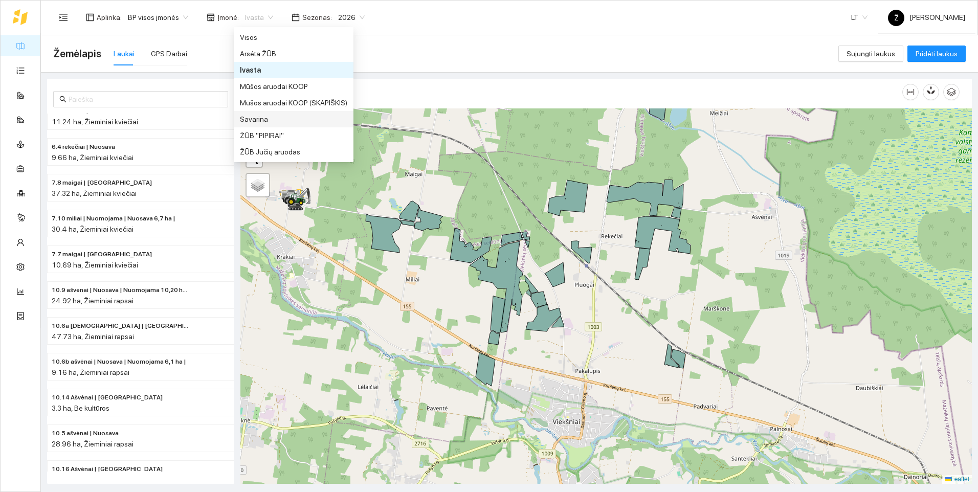
click at [261, 119] on div "Savarina" at bounding box center [293, 119] width 107 height 11
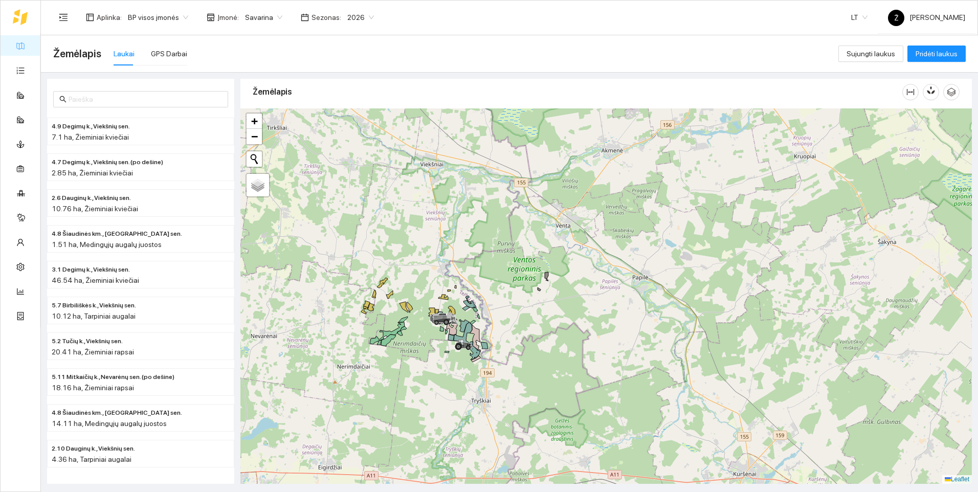
drag, startPoint x: 482, startPoint y: 366, endPoint x: 516, endPoint y: 282, distance: 90.6
click at [516, 282] on div at bounding box center [606, 295] width 732 height 375
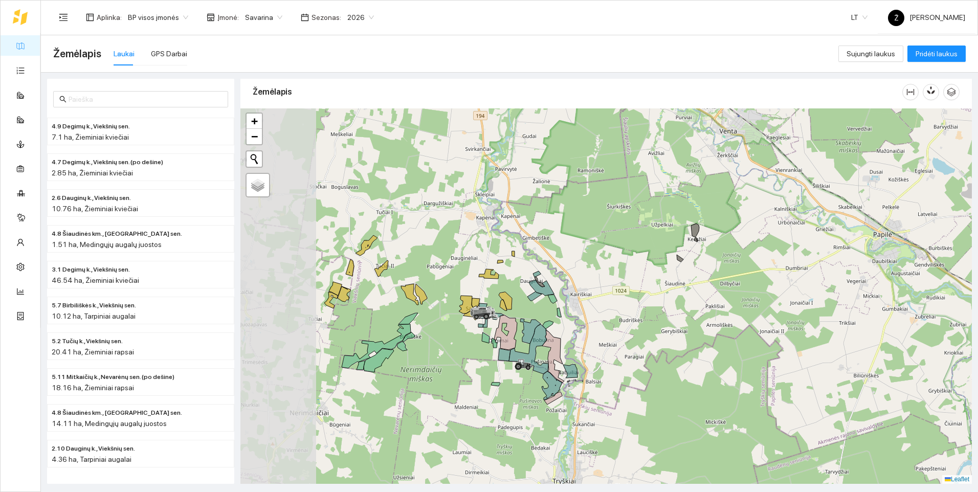
drag, startPoint x: 512, startPoint y: 336, endPoint x: 638, endPoint y: 295, distance: 133.2
click at [638, 295] on div at bounding box center [606, 295] width 732 height 375
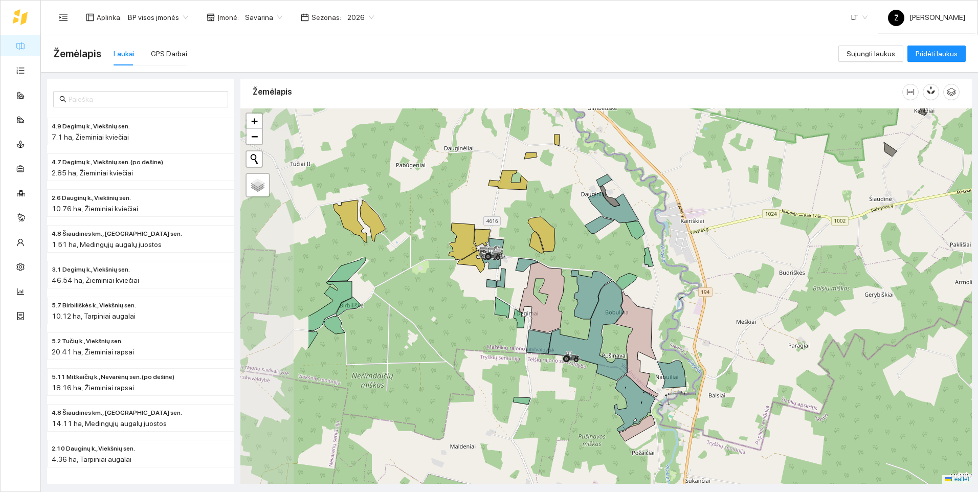
drag, startPoint x: 598, startPoint y: 320, endPoint x: 739, endPoint y: 260, distance: 153.4
click at [739, 260] on div at bounding box center [606, 295] width 732 height 375
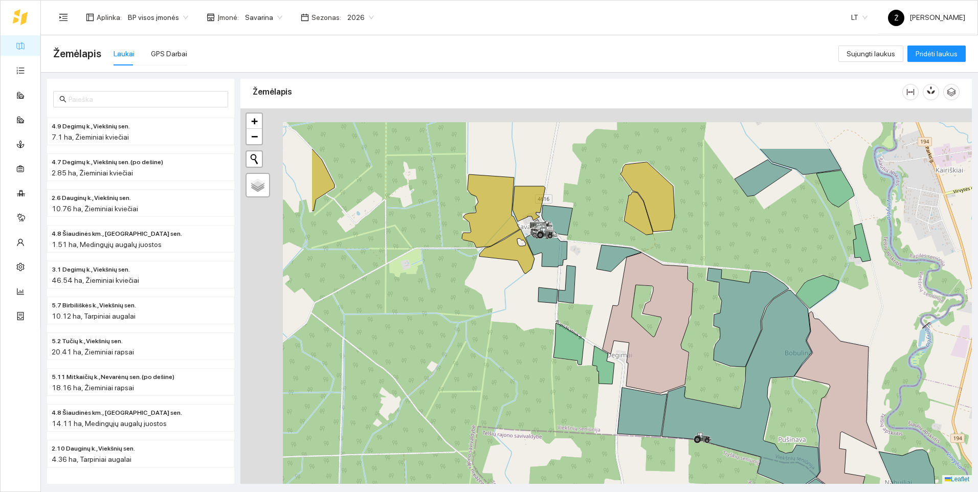
drag, startPoint x: 490, startPoint y: 240, endPoint x: 650, endPoint y: 325, distance: 181.2
click at [650, 325] on div at bounding box center [606, 295] width 732 height 375
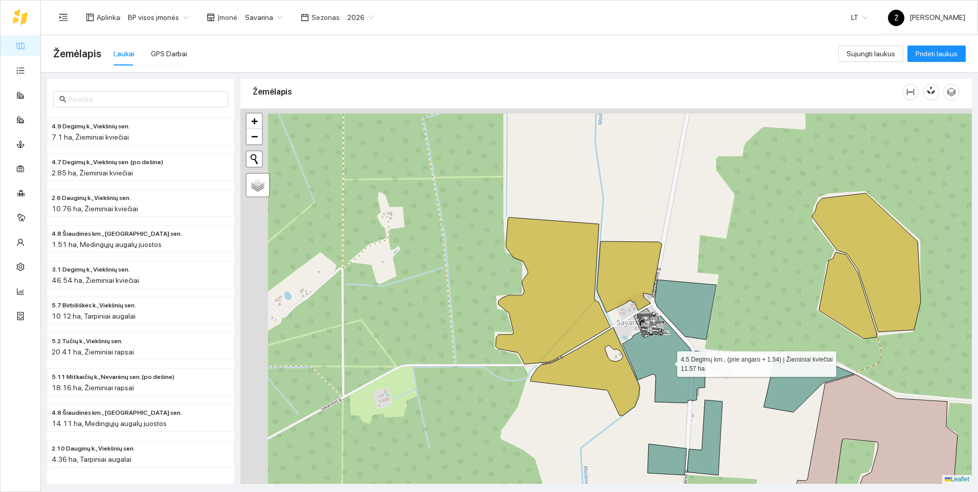
drag, startPoint x: 551, startPoint y: 245, endPoint x: 669, endPoint y: 364, distance: 167.8
click at [669, 364] on icon at bounding box center [664, 359] width 83 height 87
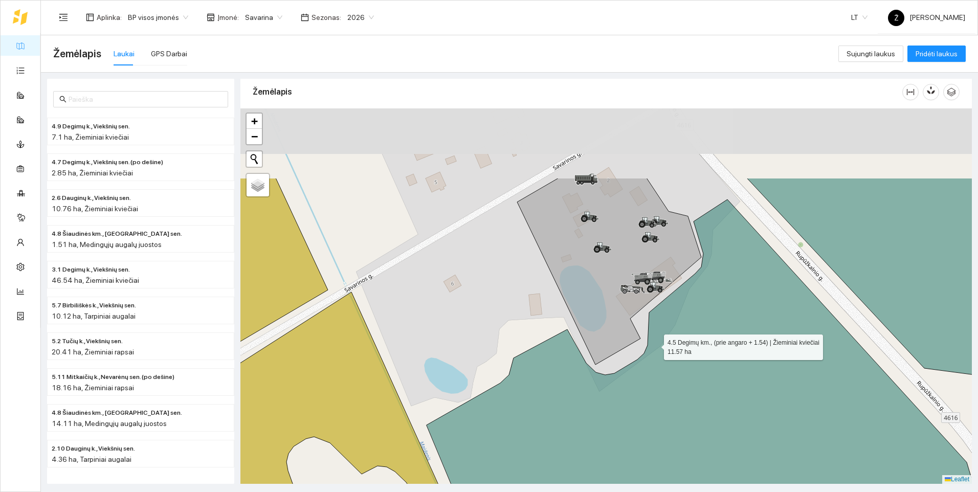
drag, startPoint x: 610, startPoint y: 234, endPoint x: 652, endPoint y: 341, distance: 114.9
click at [652, 341] on icon at bounding box center [757, 415] width 661 height 430
click at [706, 492] on html "Žemėlapis Užduotys Panaudoti resursai Sandėlis Kultūros Įmonės Inventorius Mete…" at bounding box center [489, 246] width 978 height 492
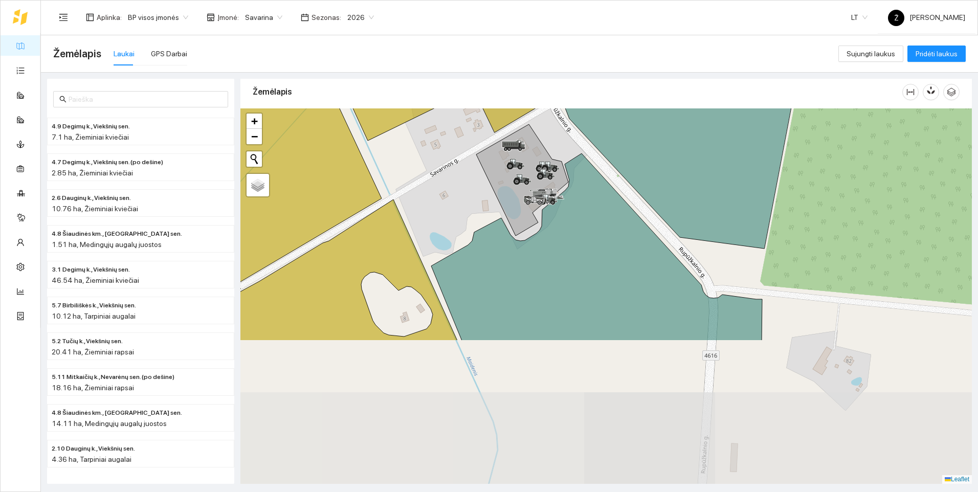
drag, startPoint x: 632, startPoint y: 357, endPoint x: 518, endPoint y: 179, distance: 211.2
click at [519, 175] on icon at bounding box center [519, 177] width 5 height 7
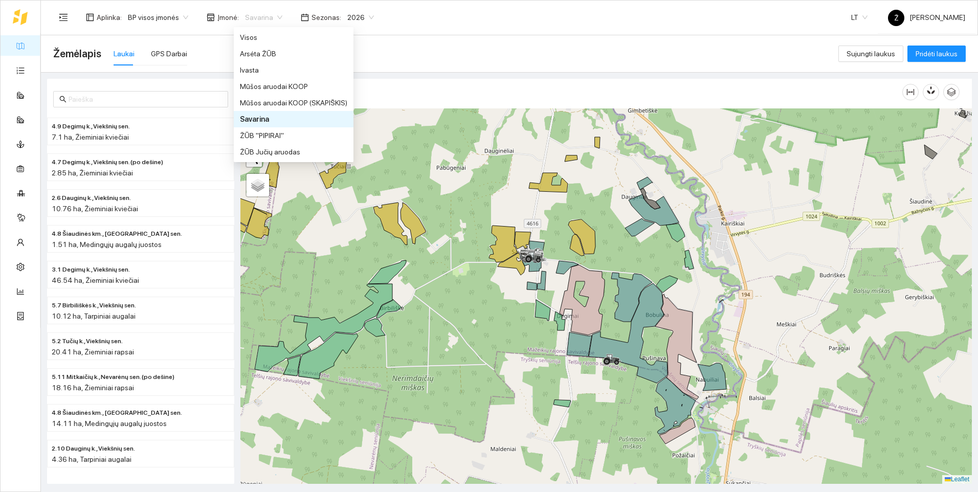
click at [270, 15] on span "Savarina" at bounding box center [263, 17] width 37 height 15
click at [257, 74] on div "Ivasta" at bounding box center [293, 69] width 107 height 11
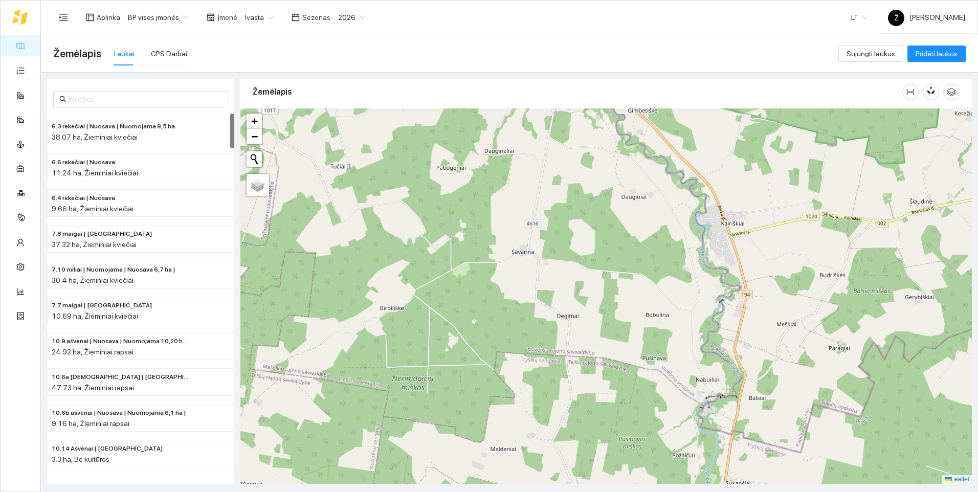
click at [278, 55] on div "Žemėlapis Laukai GPS Darbai" at bounding box center [445, 53] width 785 height 33
